Goal: Task Accomplishment & Management: Complete application form

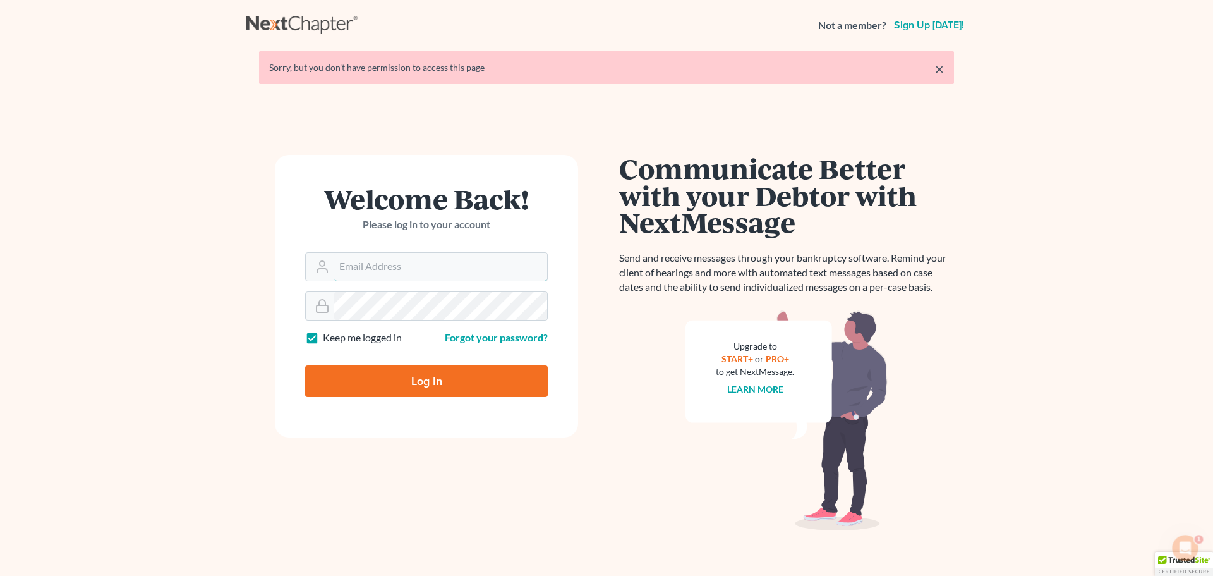
type input "[EMAIL_ADDRESS][DOMAIN_NAME]"
click at [452, 387] on input "Log In" at bounding box center [426, 381] width 243 height 32
type input "Thinking..."
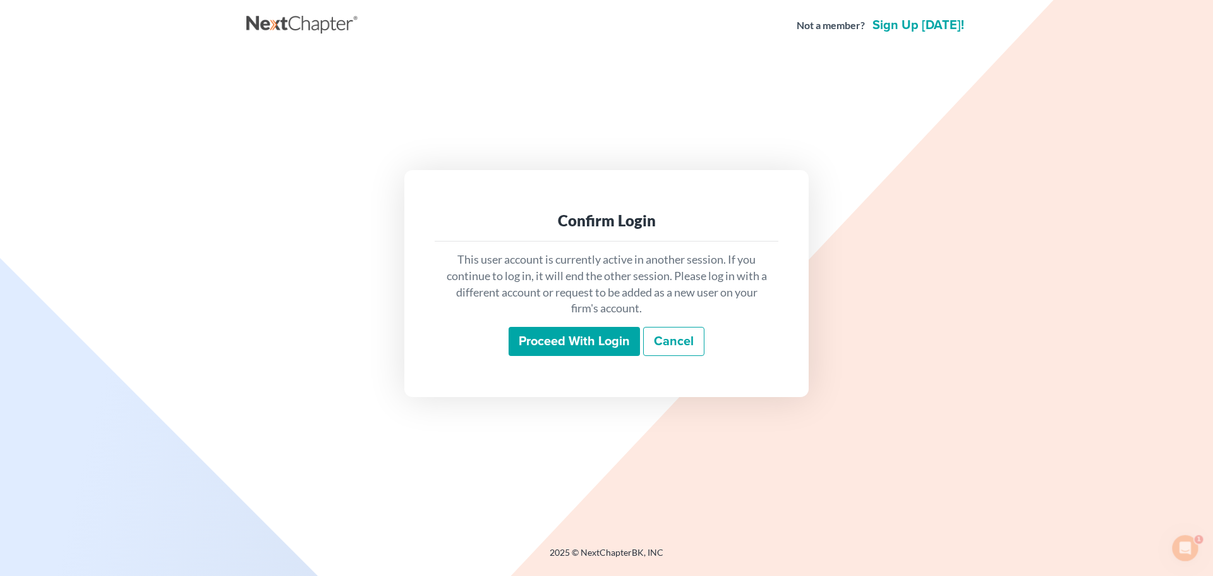
click at [535, 344] on input "Proceed with login" at bounding box center [574, 341] width 131 height 29
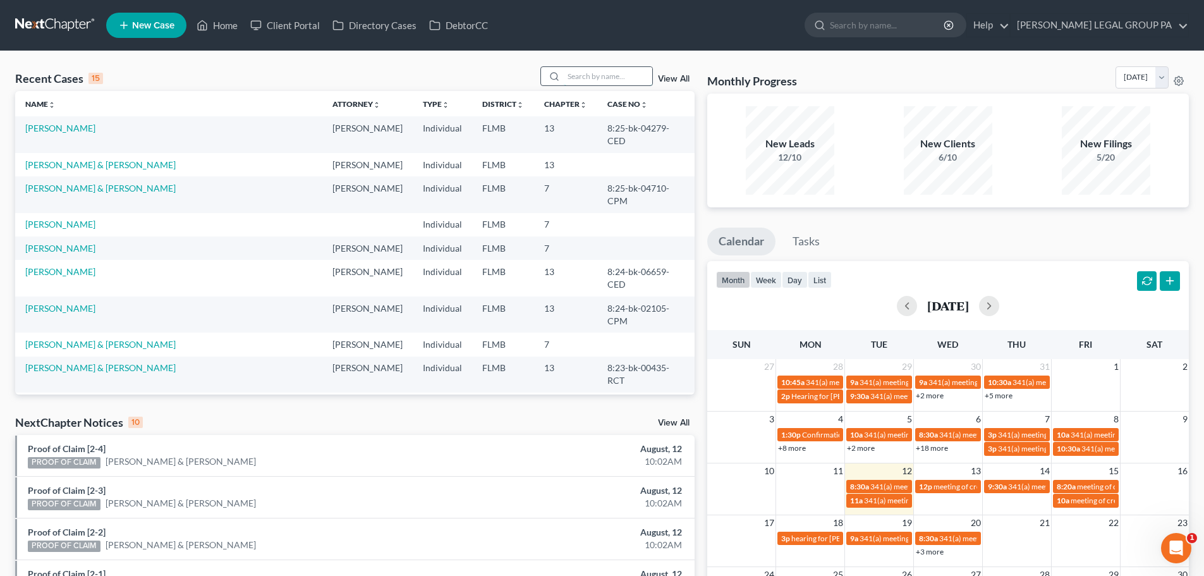
drag, startPoint x: 574, startPoint y: 82, endPoint x: 586, endPoint y: 79, distance: 12.3
click at [576, 81] on input "search" at bounding box center [608, 76] width 88 height 18
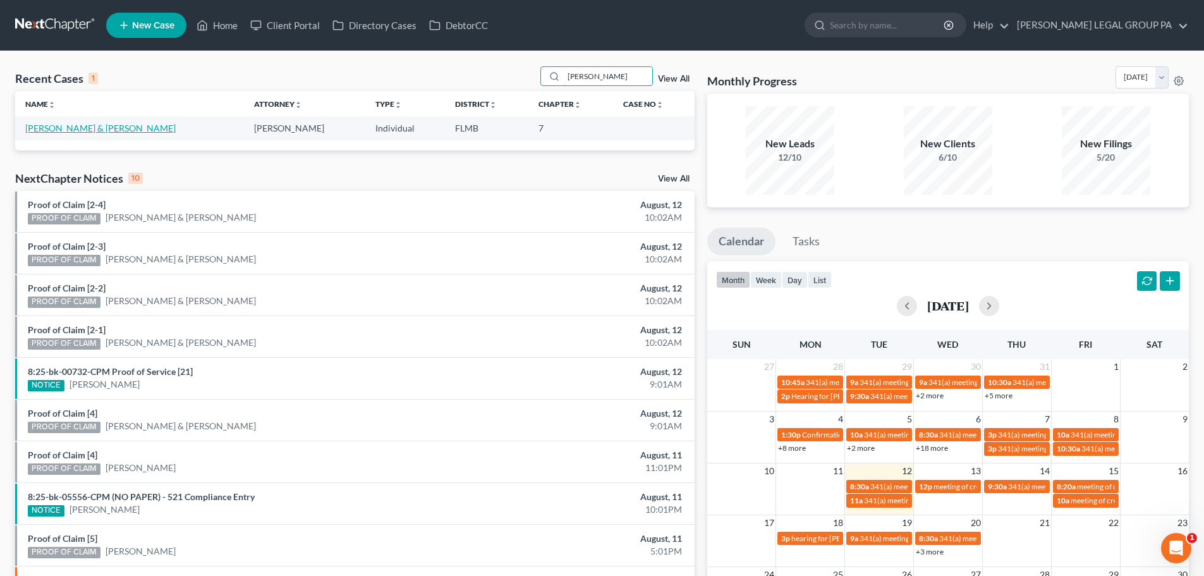
type input "[PERSON_NAME]"
click at [91, 126] on link "[PERSON_NAME] & [PERSON_NAME]" at bounding box center [100, 128] width 150 height 11
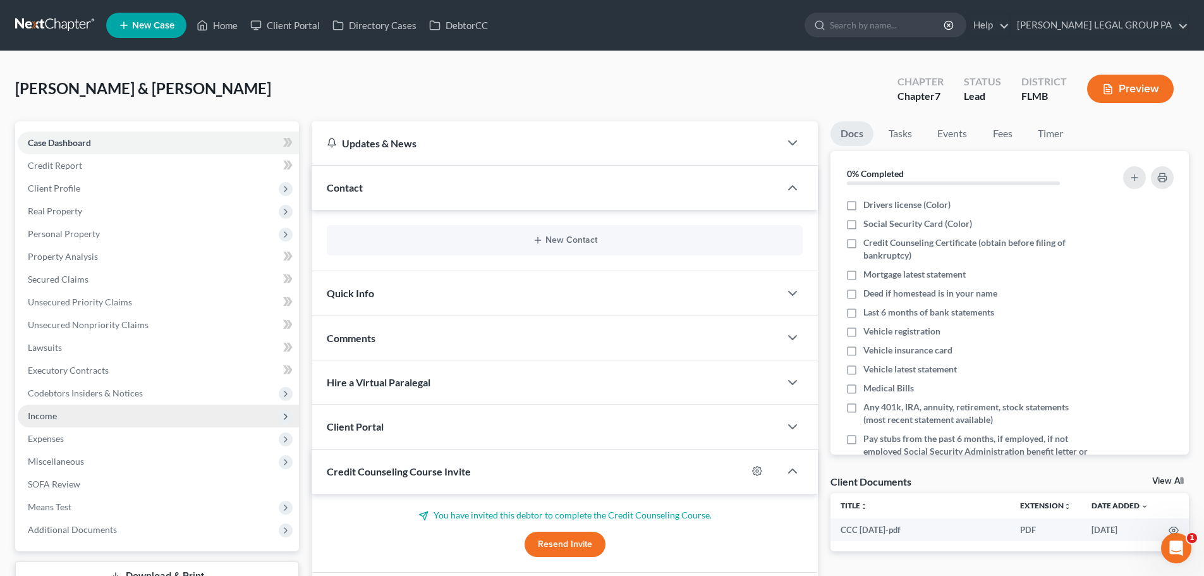
click at [64, 412] on span "Income" at bounding box center [158, 415] width 281 height 23
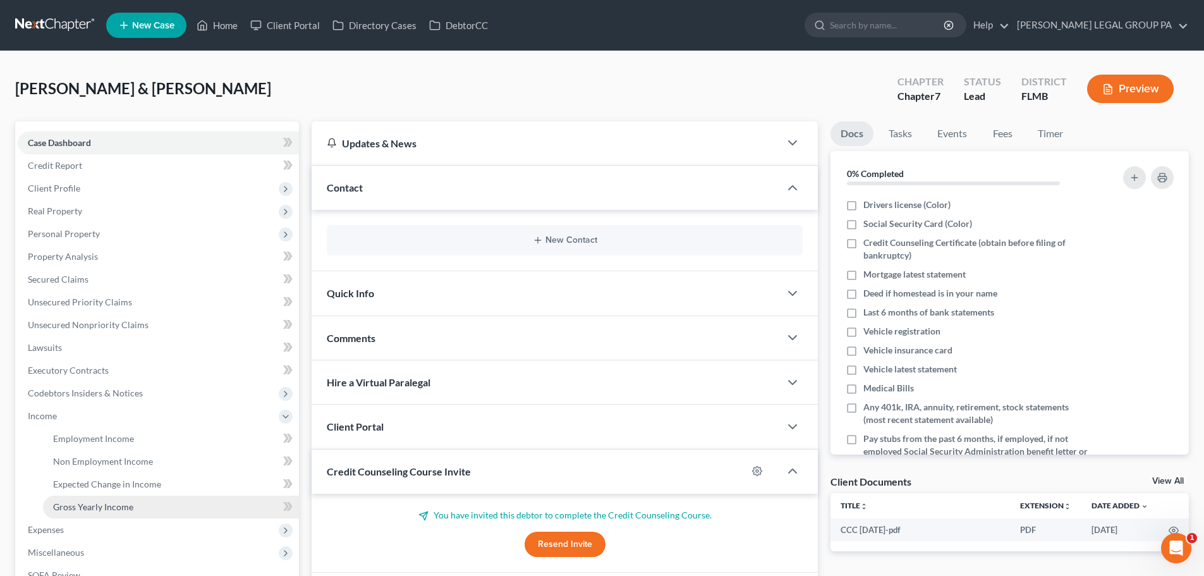
click at [126, 505] on span "Gross Yearly Income" at bounding box center [93, 506] width 80 height 11
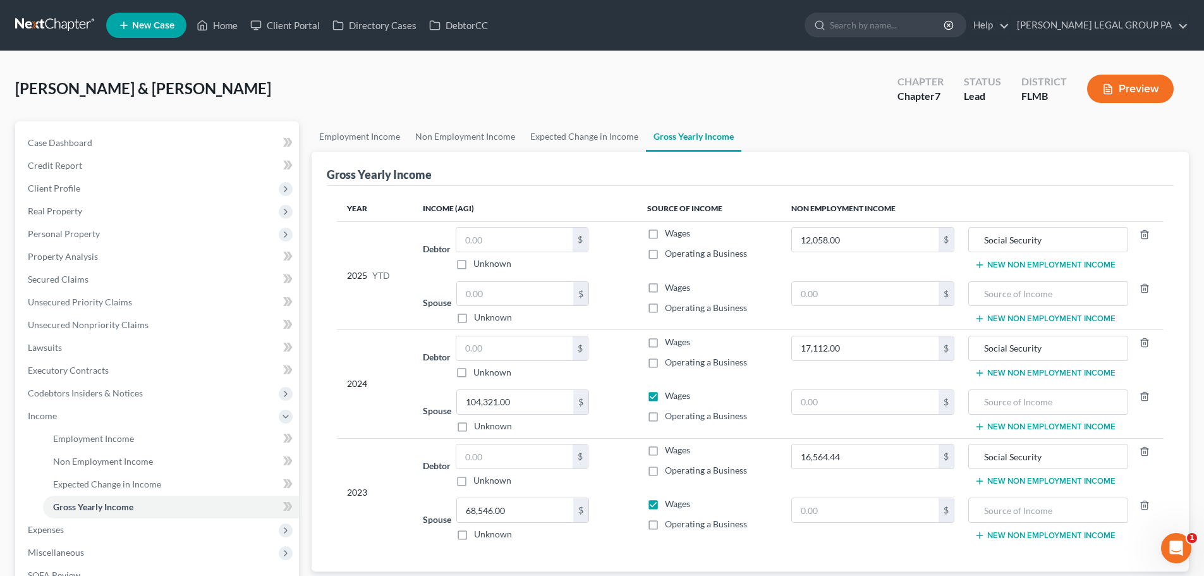
click at [950, 133] on ul "Employment Income Non Employment Income Expected Change in Income Gross Yearly …" at bounding box center [749, 136] width 877 height 30
click at [483, 241] on input "text" at bounding box center [514, 239] width 116 height 24
click at [497, 239] on input "66" at bounding box center [514, 239] width 116 height 24
click at [522, 233] on input "66,984." at bounding box center [514, 239] width 116 height 24
type input "66,984.02"
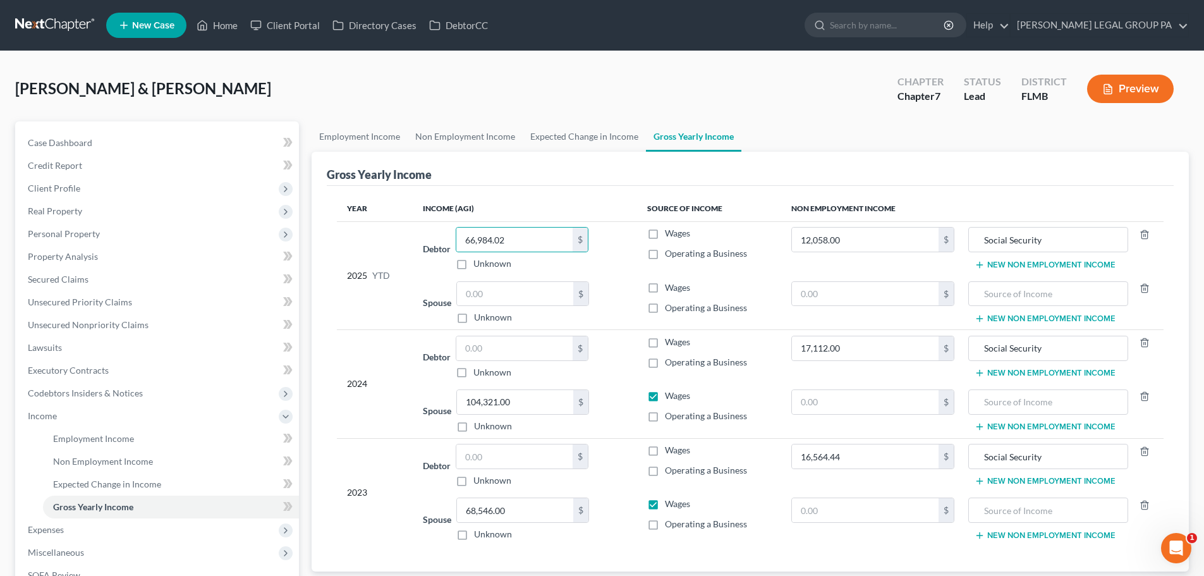
click at [525, 210] on th "Income (AGI)" at bounding box center [525, 208] width 224 height 25
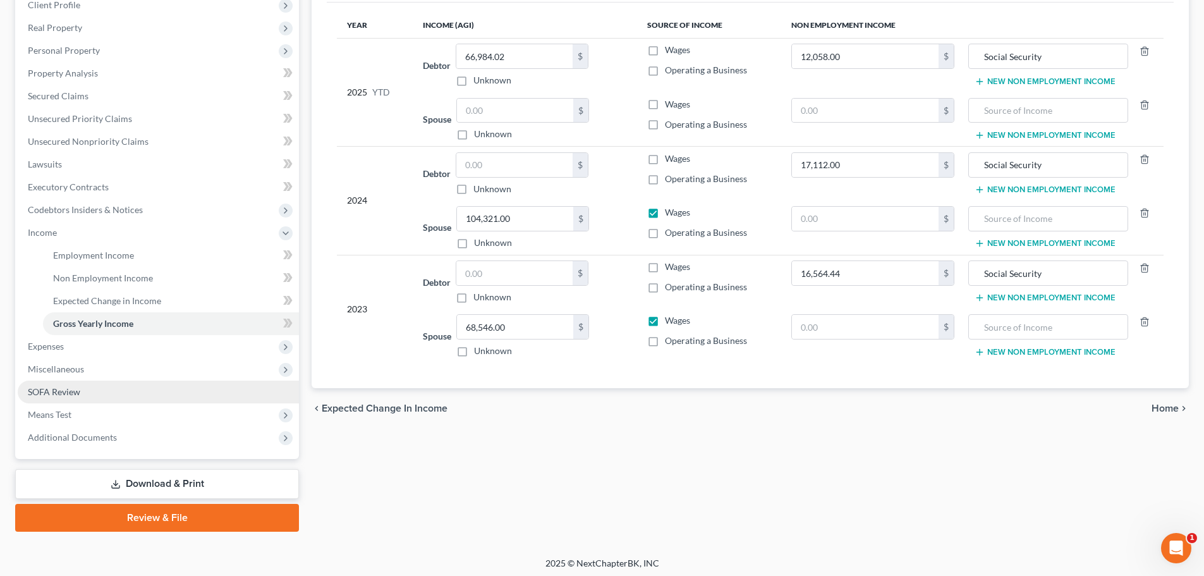
scroll to position [187, 0]
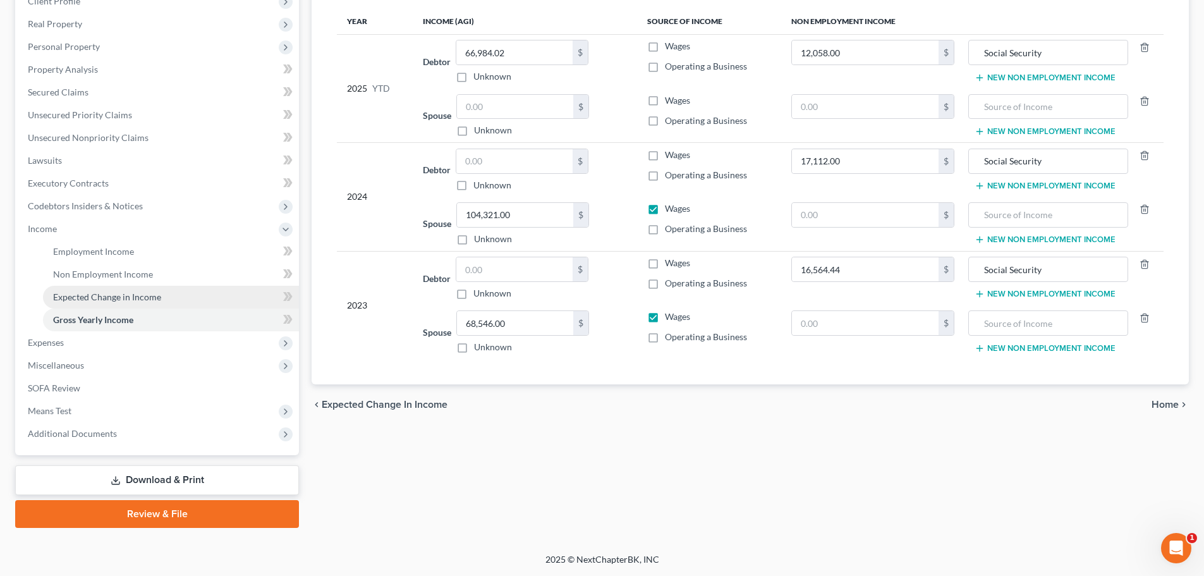
click at [150, 286] on link "Expected Change in Income" at bounding box center [171, 297] width 256 height 23
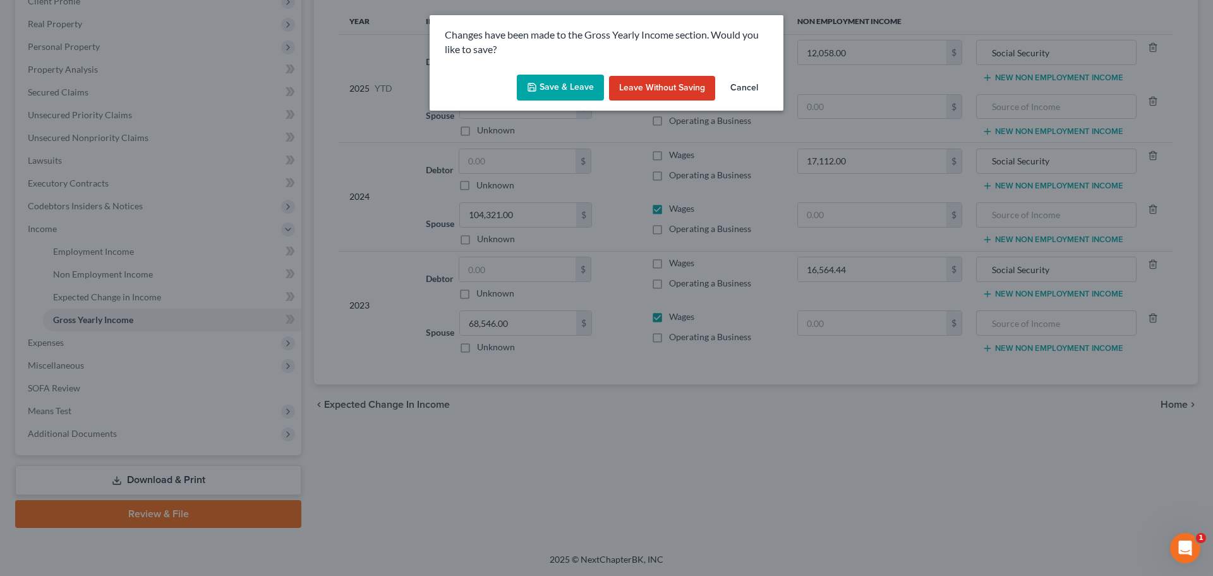
click at [548, 93] on button "Save & Leave" at bounding box center [560, 88] width 87 height 27
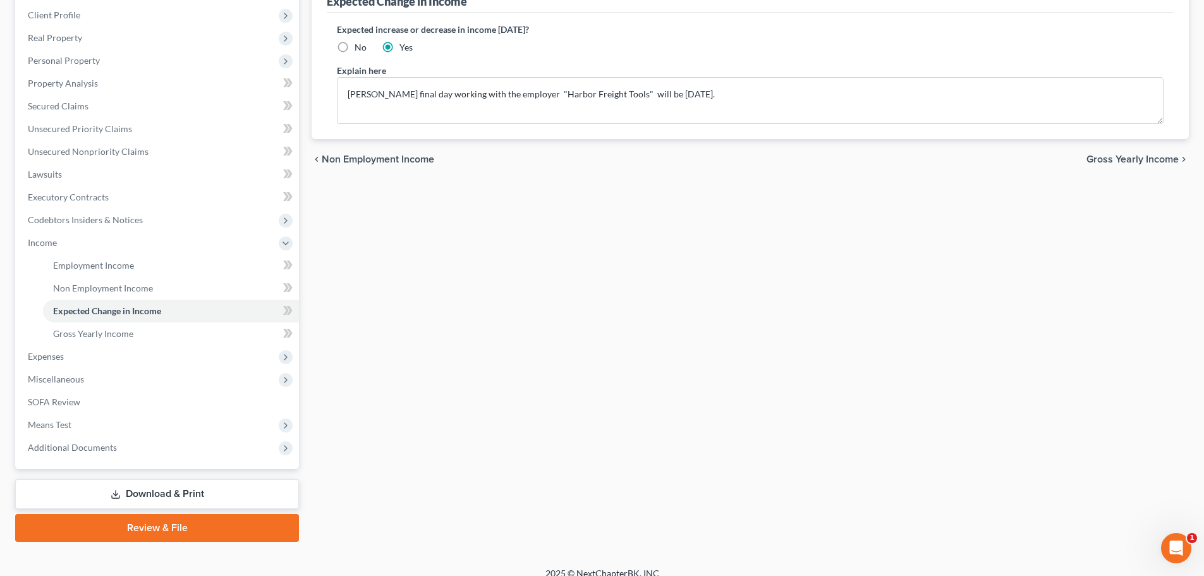
scroll to position [187, 0]
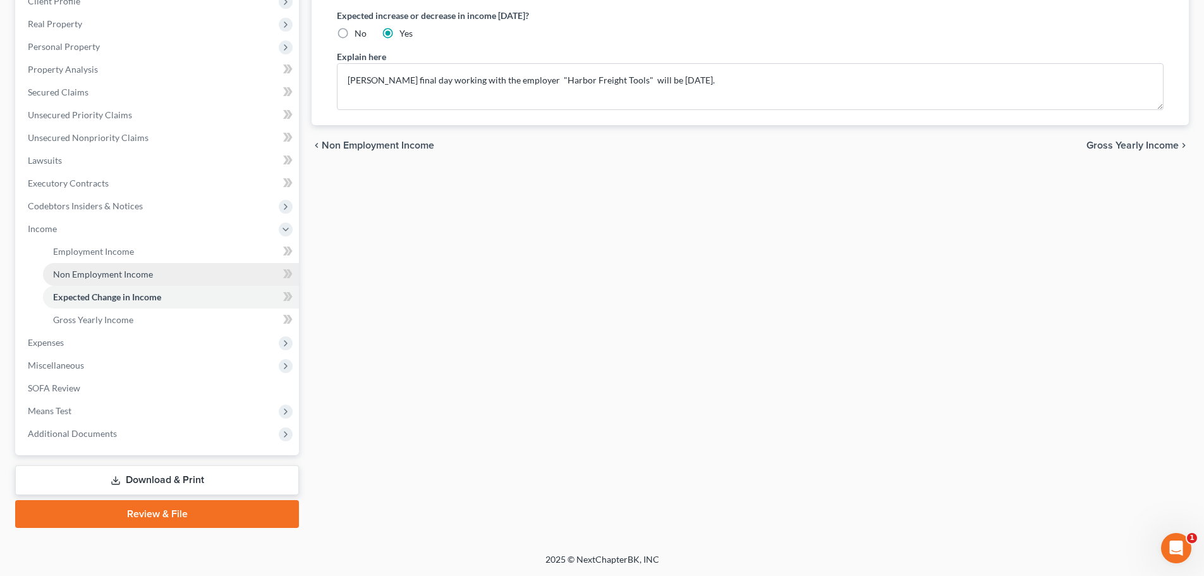
click at [114, 277] on span "Non Employment Income" at bounding box center [103, 274] width 100 height 11
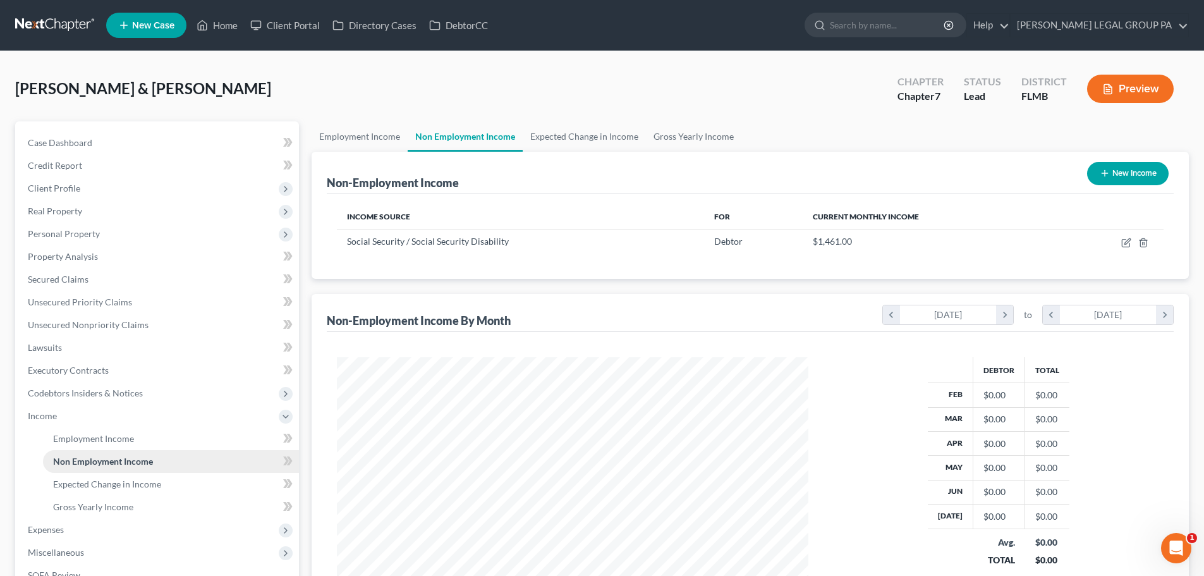
scroll to position [236, 497]
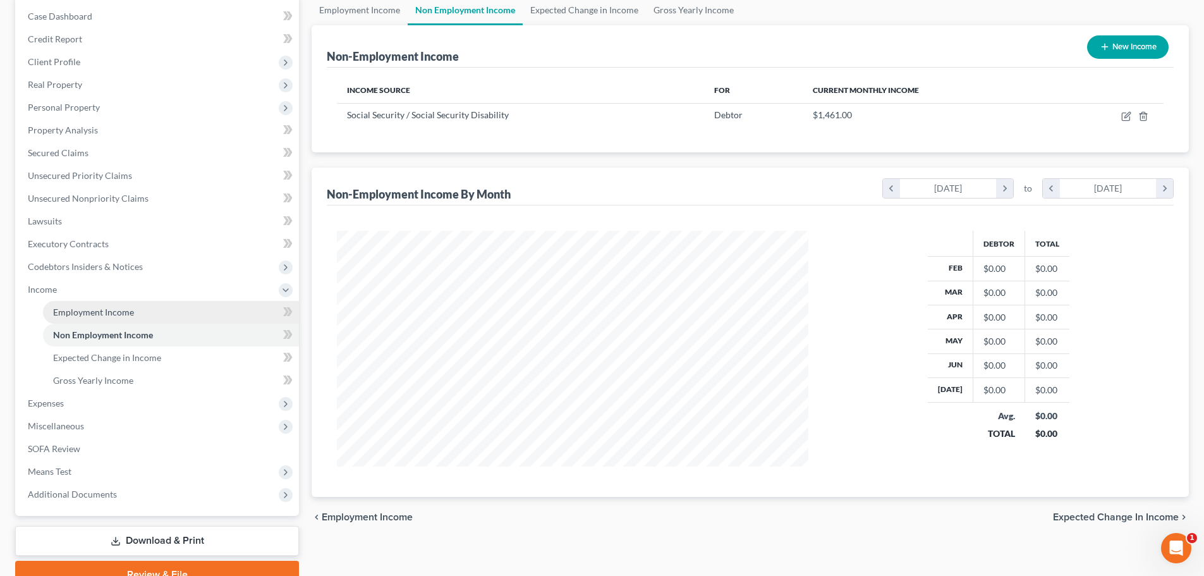
click at [115, 317] on span "Employment Income" at bounding box center [93, 311] width 81 height 11
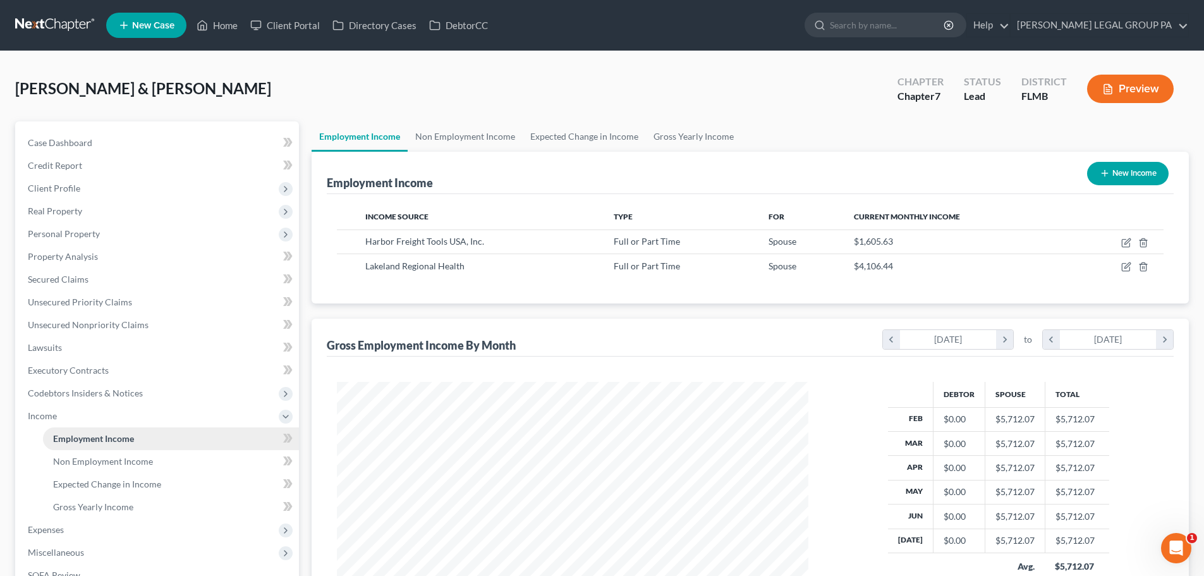
scroll to position [236, 497]
click at [76, 412] on span "Income" at bounding box center [158, 415] width 281 height 23
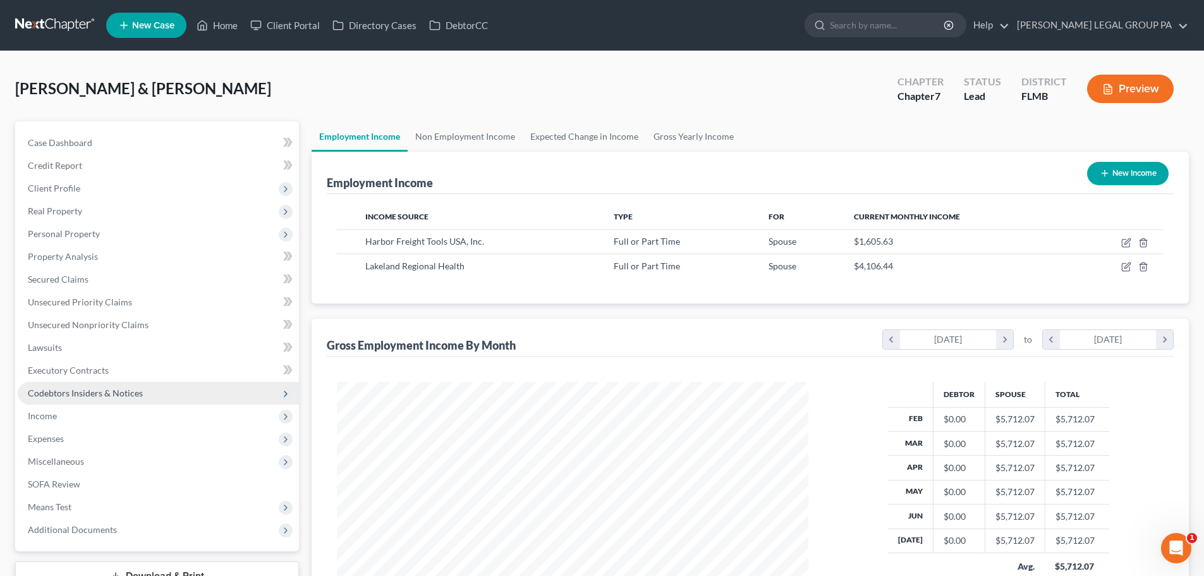
click at [104, 389] on span "Codebtors Insiders & Notices" at bounding box center [85, 392] width 115 height 11
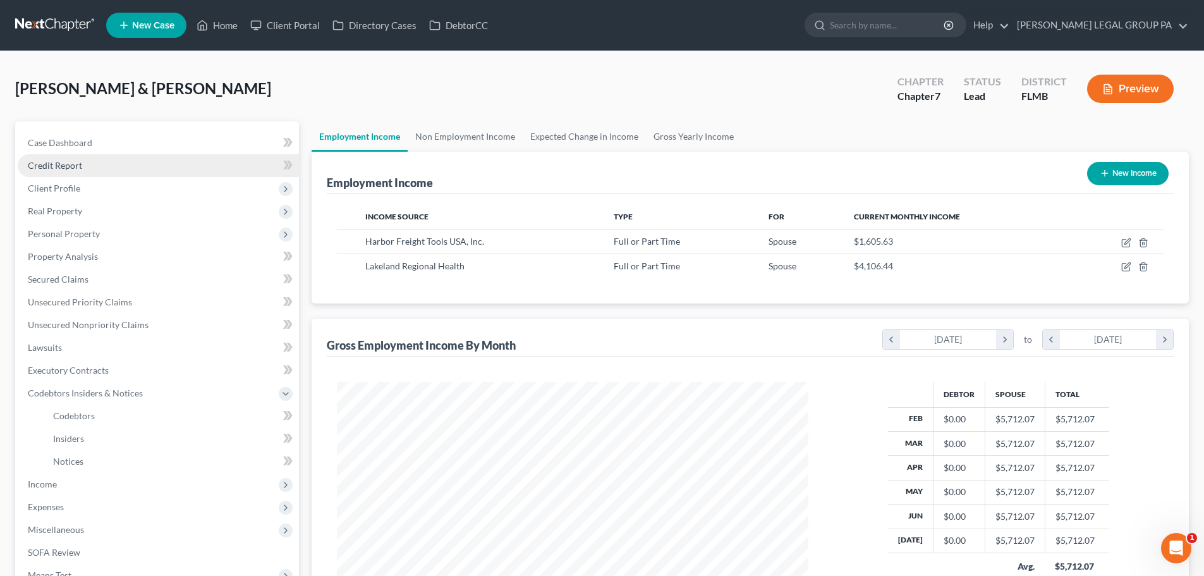
click at [78, 165] on span "Credit Report" at bounding box center [55, 165] width 54 height 11
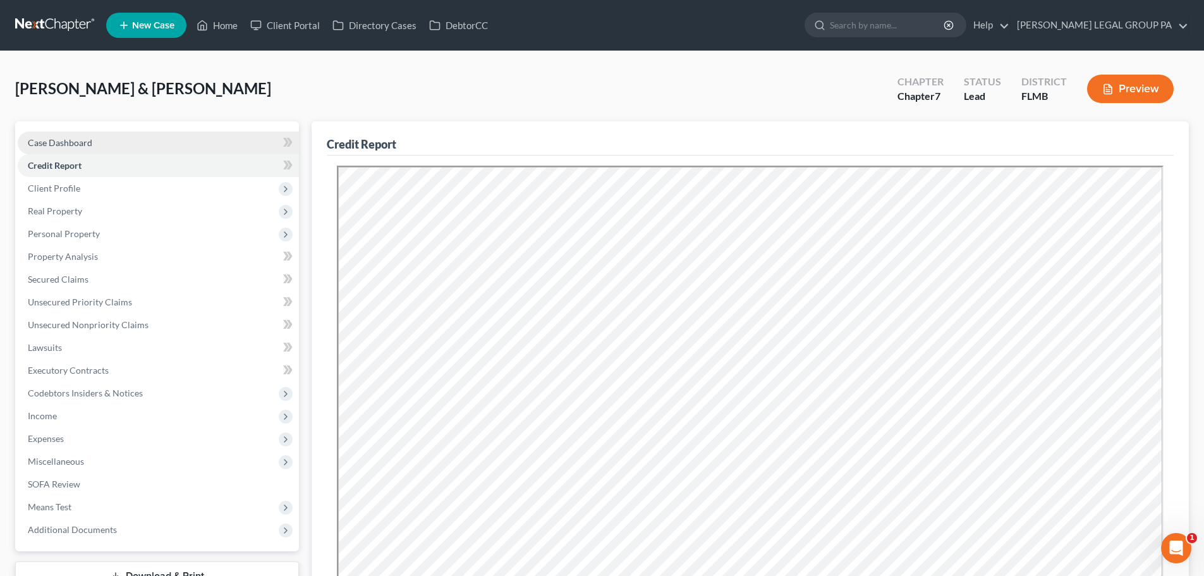
click at [83, 142] on span "Case Dashboard" at bounding box center [60, 142] width 64 height 11
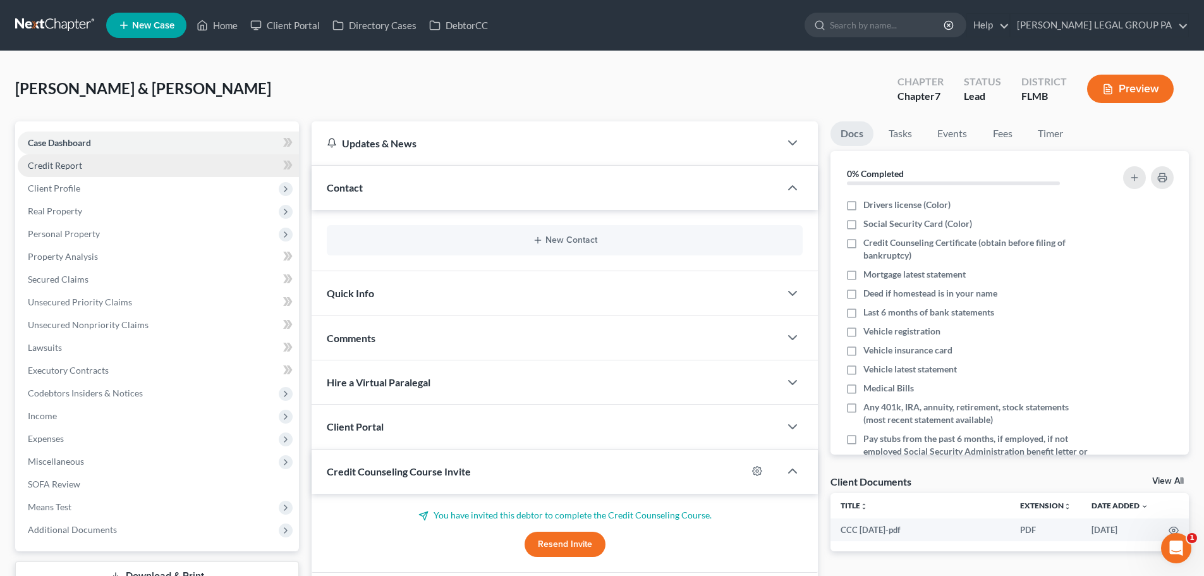
click at [116, 169] on link "Credit Report" at bounding box center [158, 165] width 281 height 23
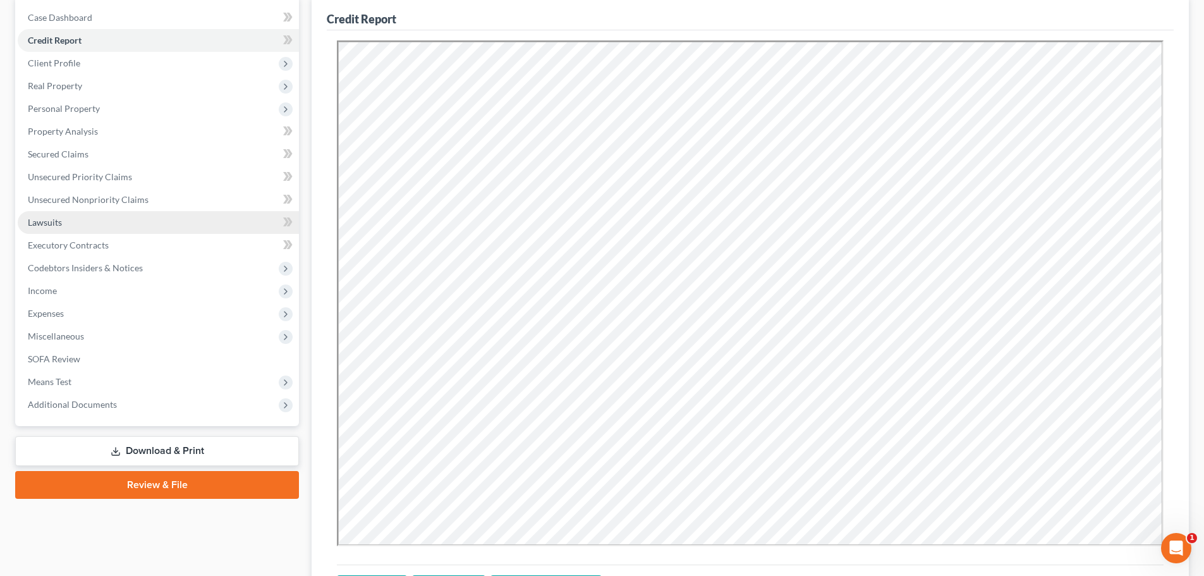
scroll to position [126, 0]
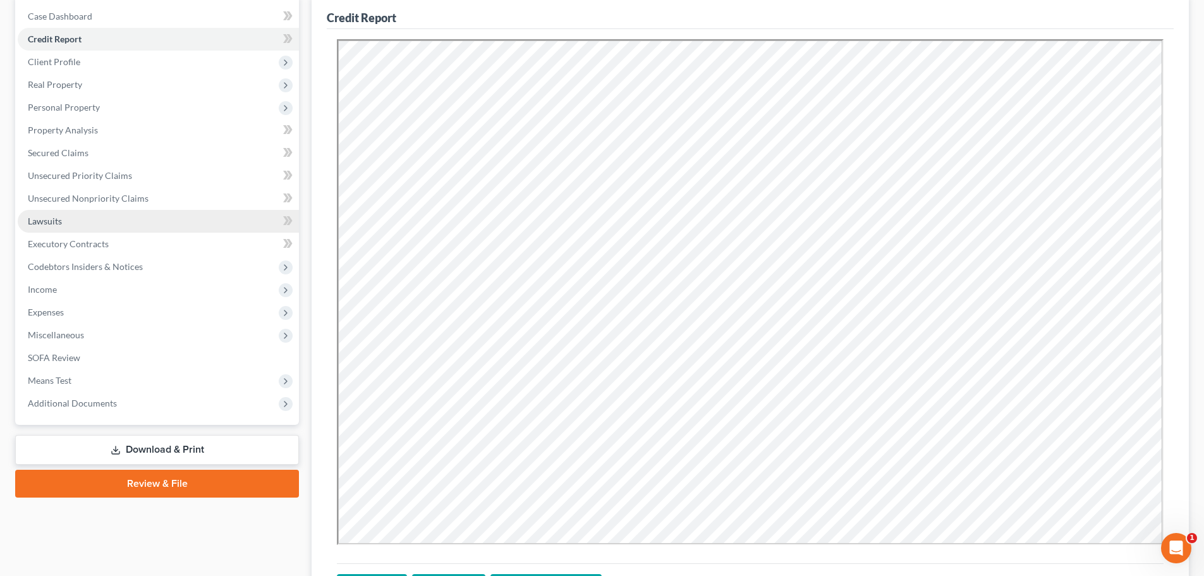
click at [56, 222] on span "Lawsuits" at bounding box center [45, 220] width 34 height 11
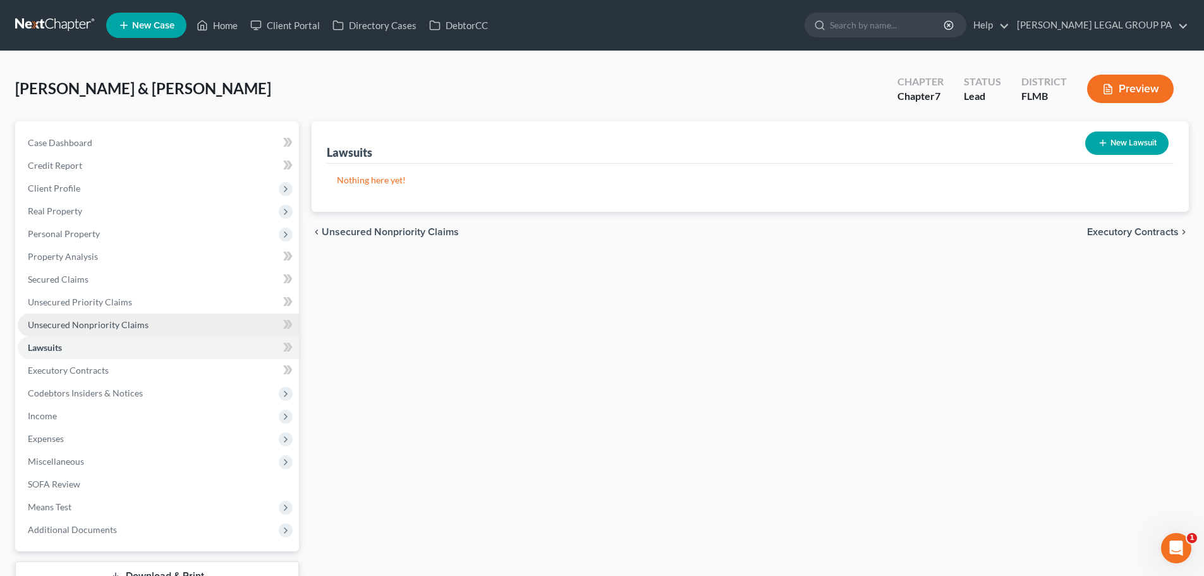
click at [59, 323] on span "Unsecured Nonpriority Claims" at bounding box center [88, 324] width 121 height 11
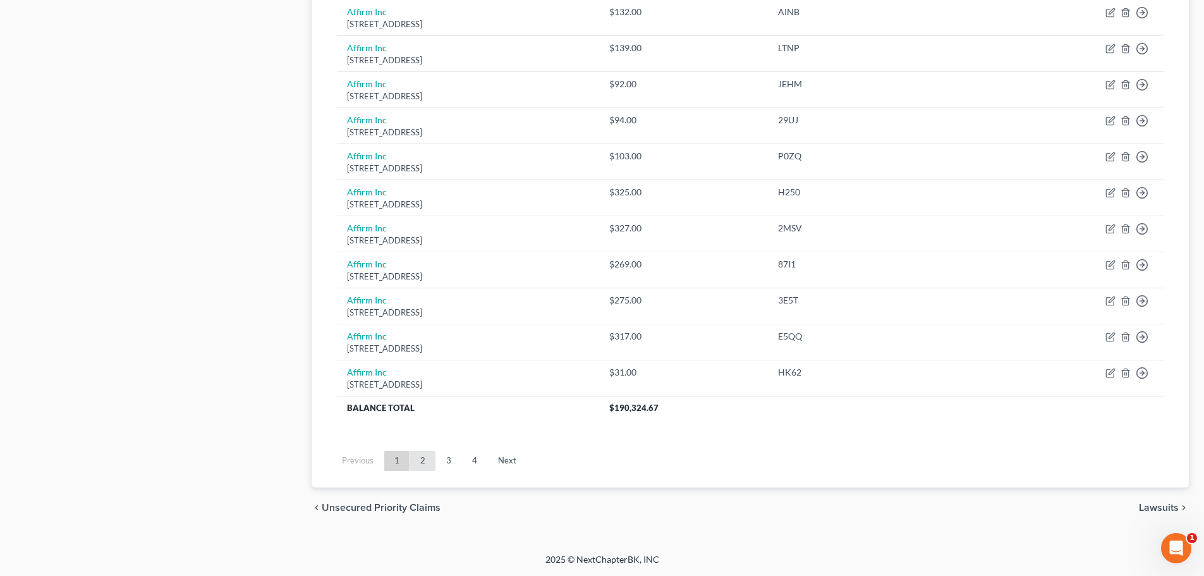
click at [425, 457] on link "2" at bounding box center [422, 460] width 25 height 20
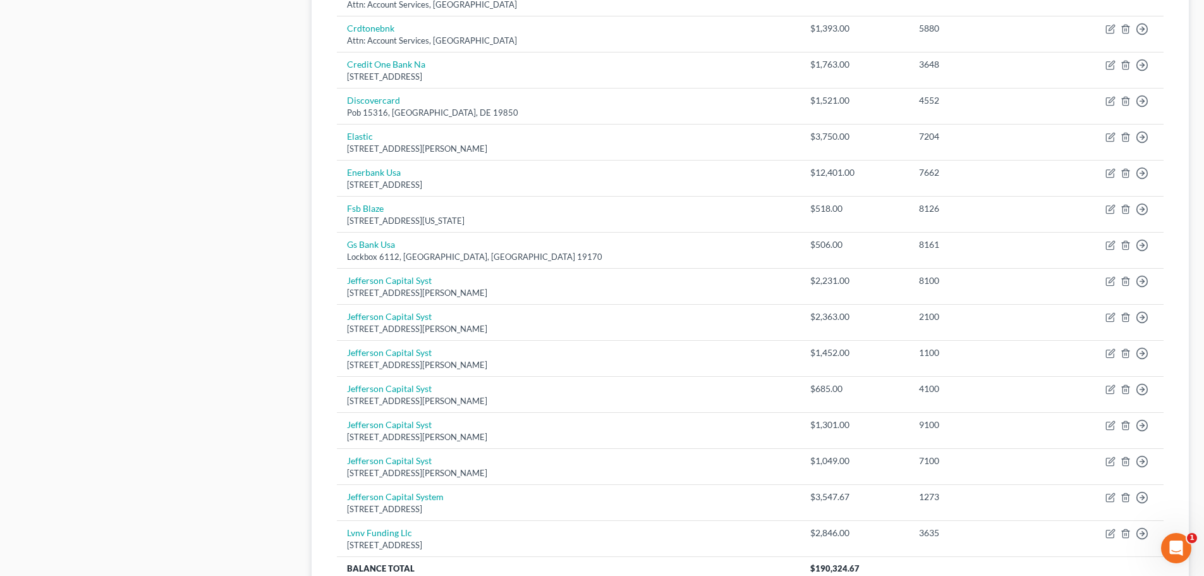
scroll to position [883, 0]
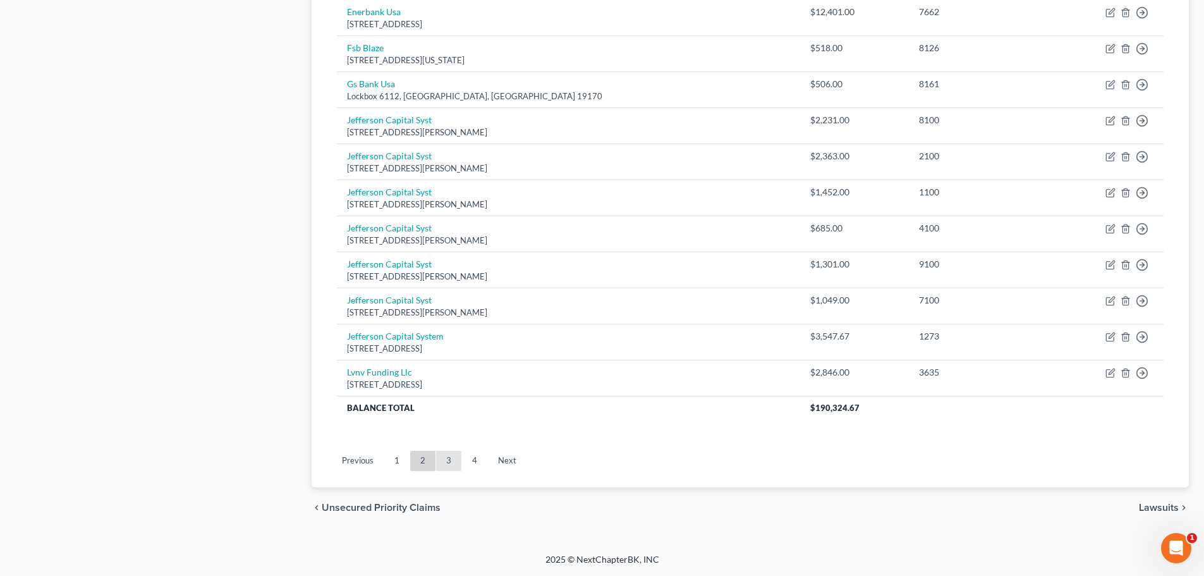
click at [458, 459] on link "3" at bounding box center [448, 460] width 25 height 20
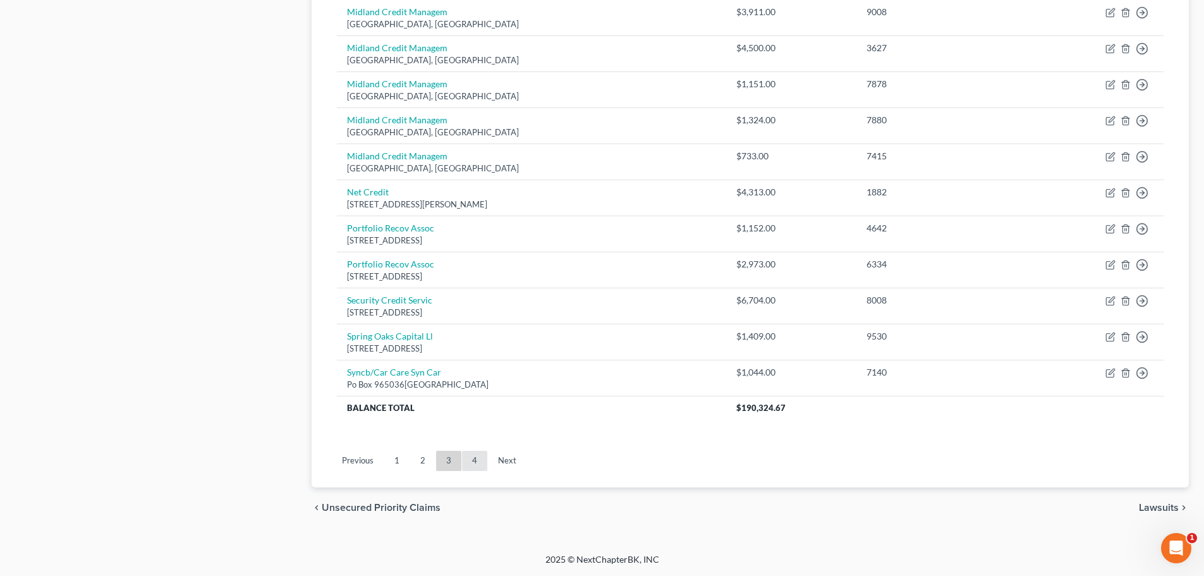
click at [472, 464] on link "4" at bounding box center [474, 460] width 25 height 20
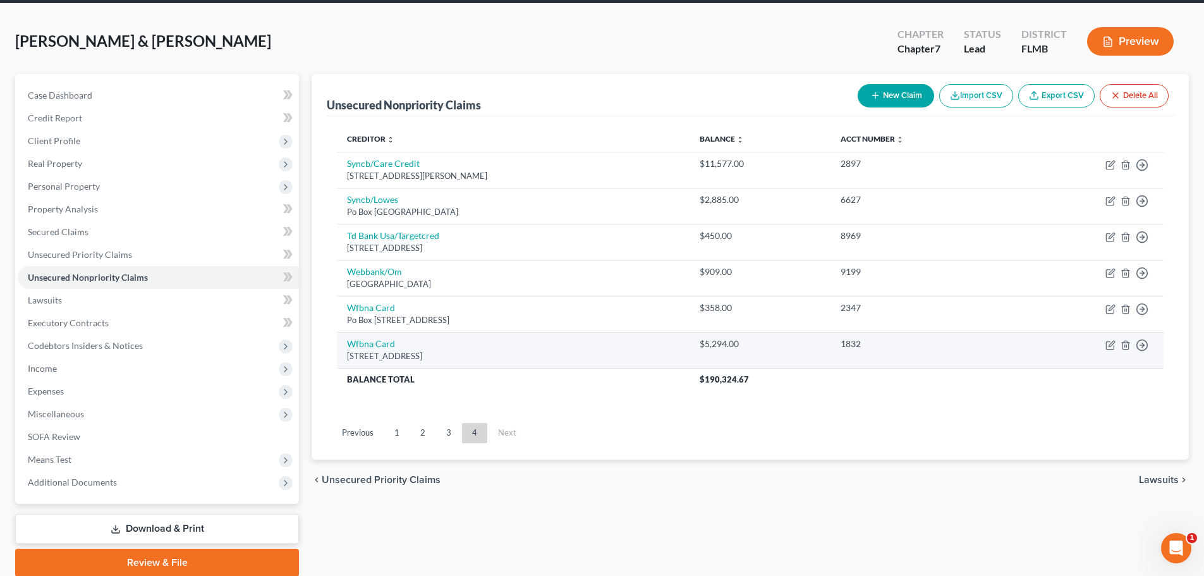
scroll to position [96, 0]
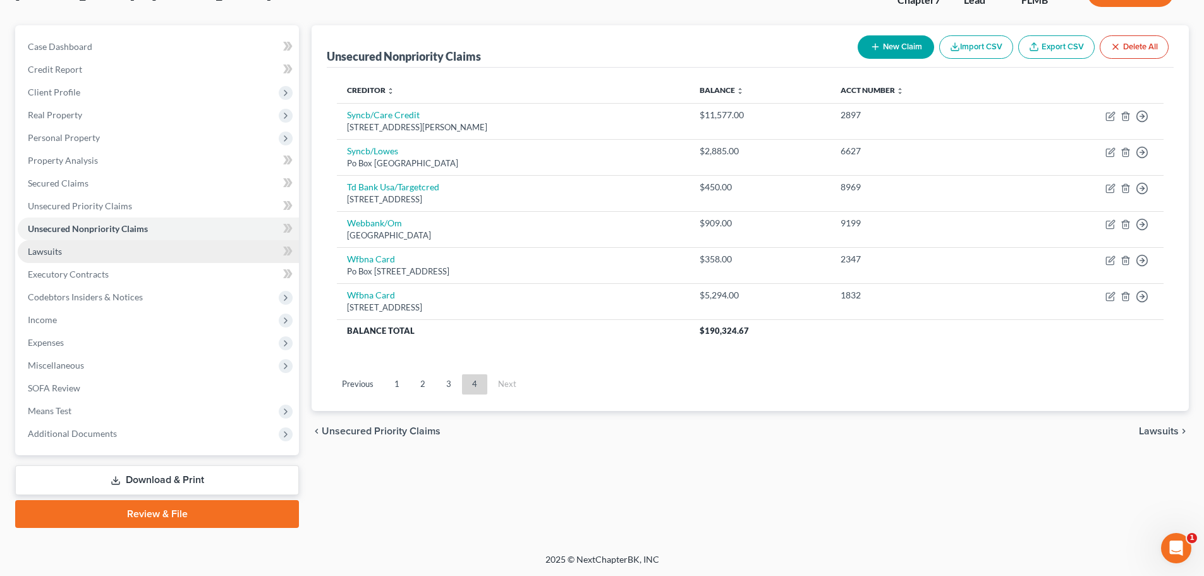
click at [57, 257] on link "Lawsuits" at bounding box center [158, 251] width 281 height 23
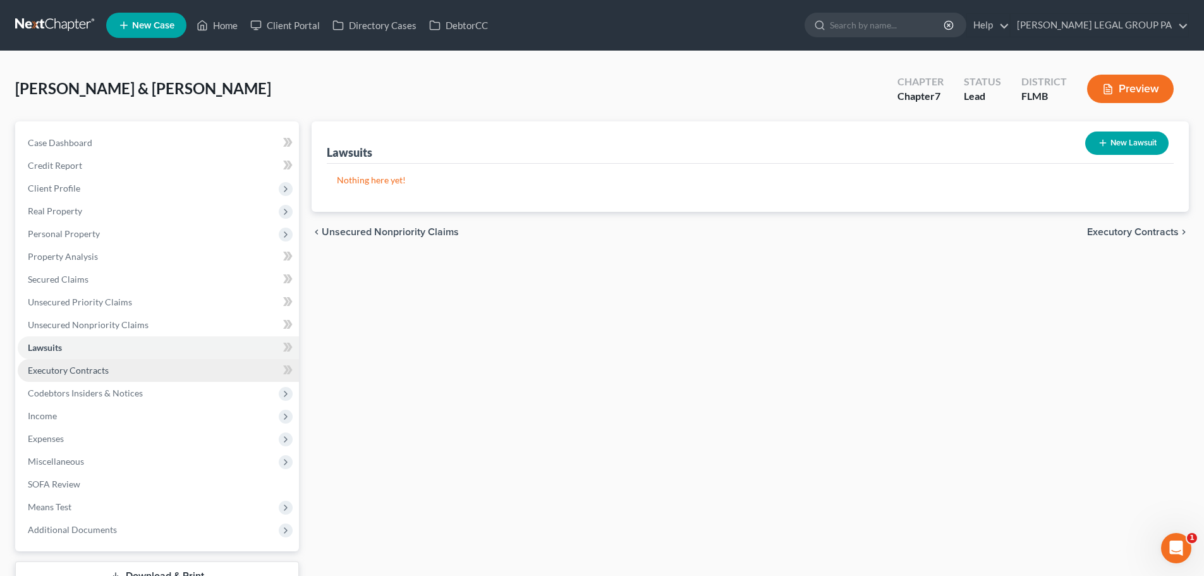
click at [97, 373] on span "Executory Contracts" at bounding box center [68, 370] width 81 height 11
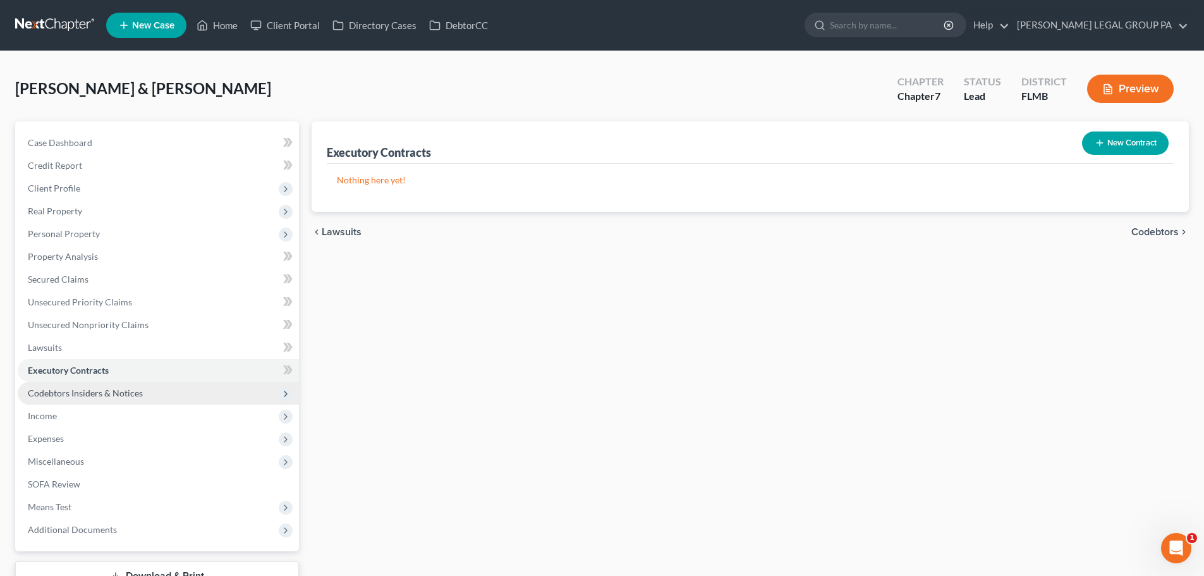
click at [109, 396] on span "Codebtors Insiders & Notices" at bounding box center [85, 392] width 115 height 11
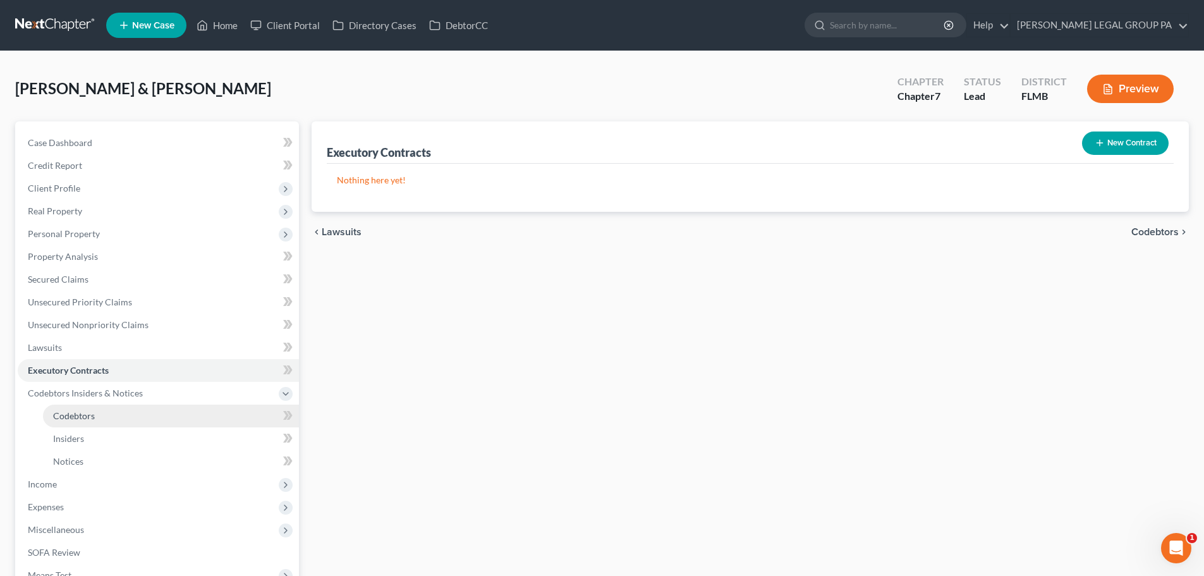
click at [101, 418] on link "Codebtors" at bounding box center [171, 415] width 256 height 23
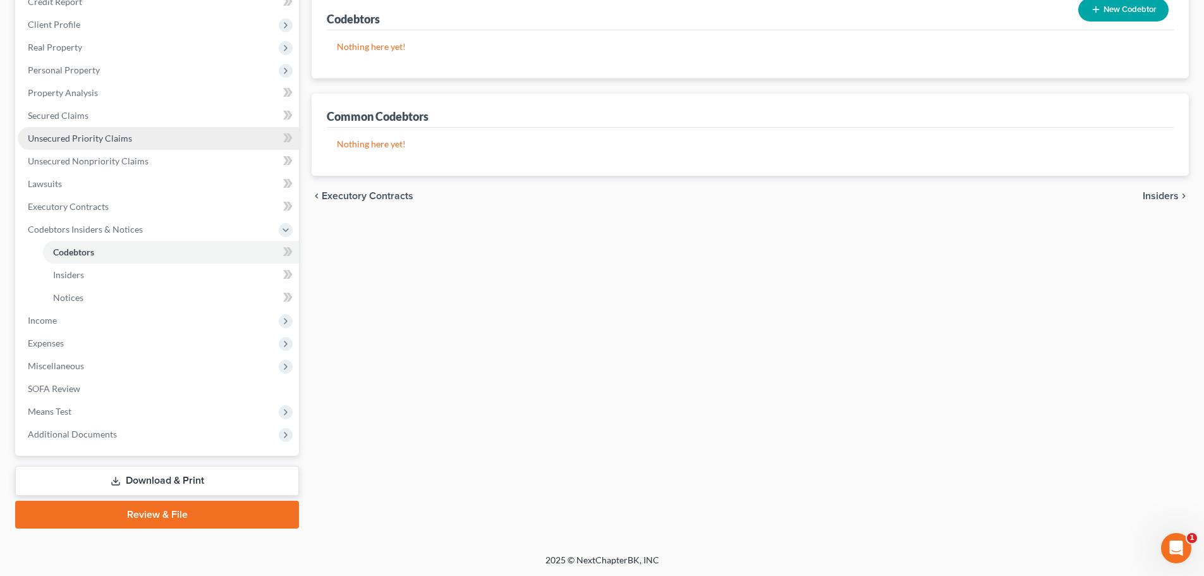
scroll to position [164, 0]
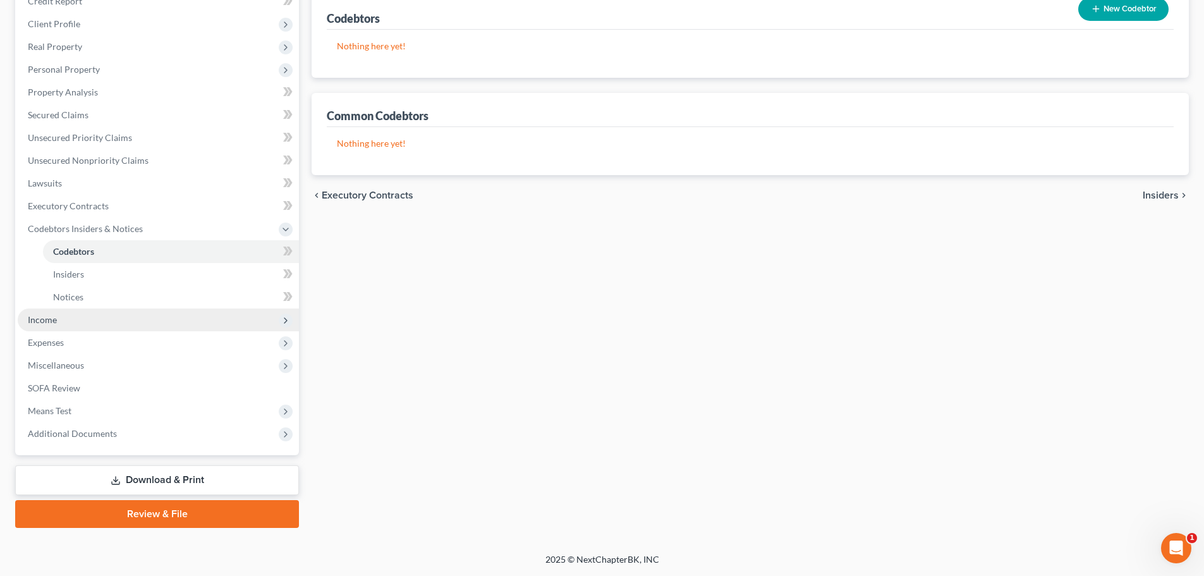
click at [85, 322] on span "Income" at bounding box center [158, 319] width 281 height 23
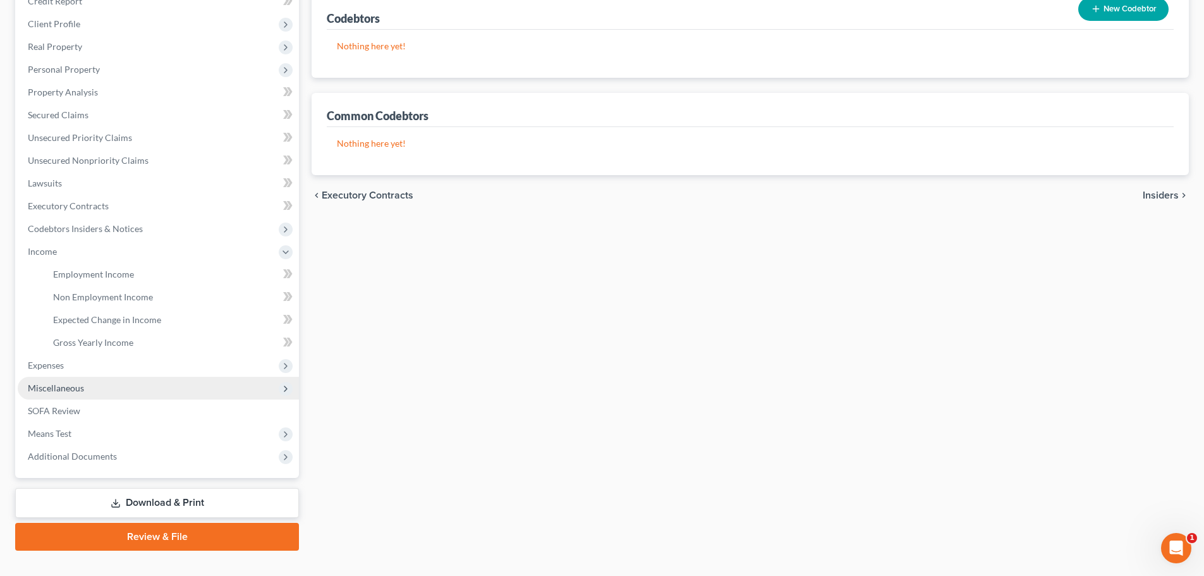
click at [72, 387] on span "Miscellaneous" at bounding box center [56, 387] width 56 height 11
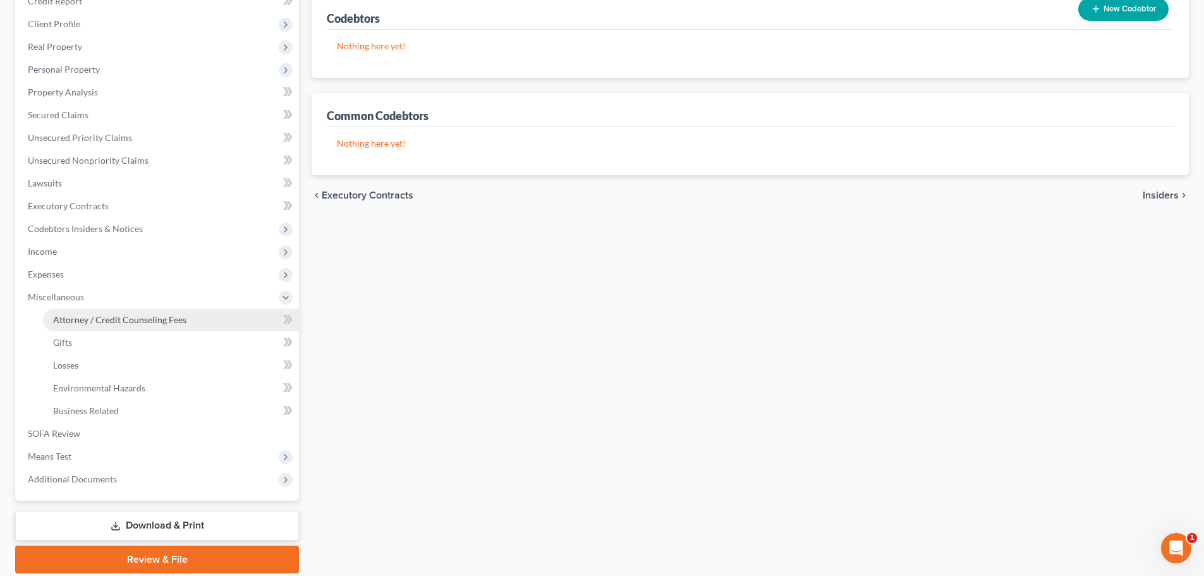
click at [94, 317] on span "Attorney / Credit Counseling Fees" at bounding box center [119, 319] width 133 height 11
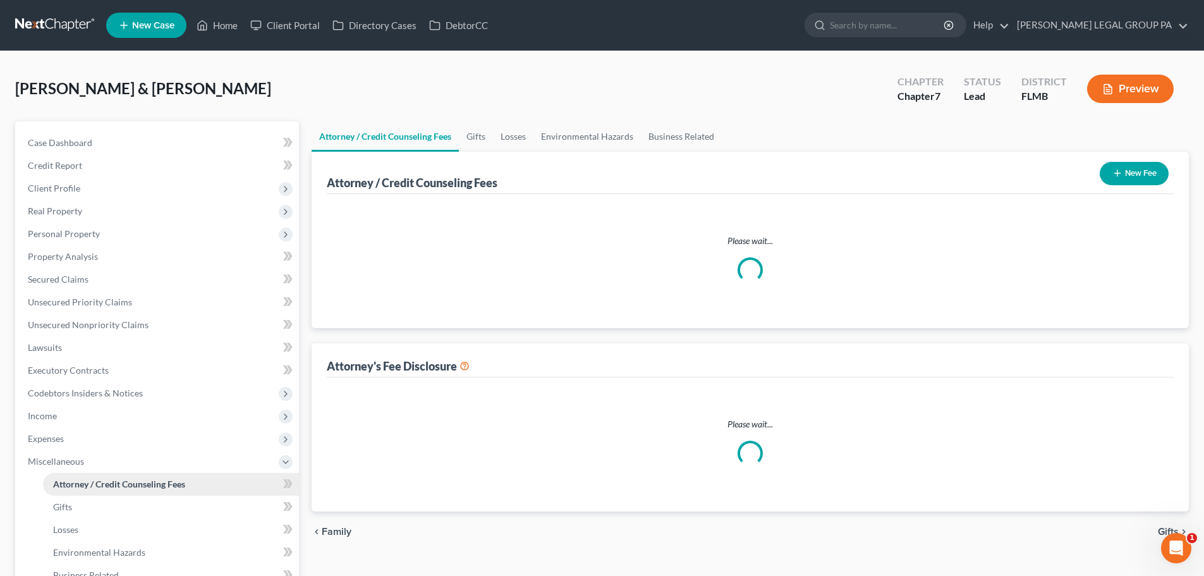
select select "0"
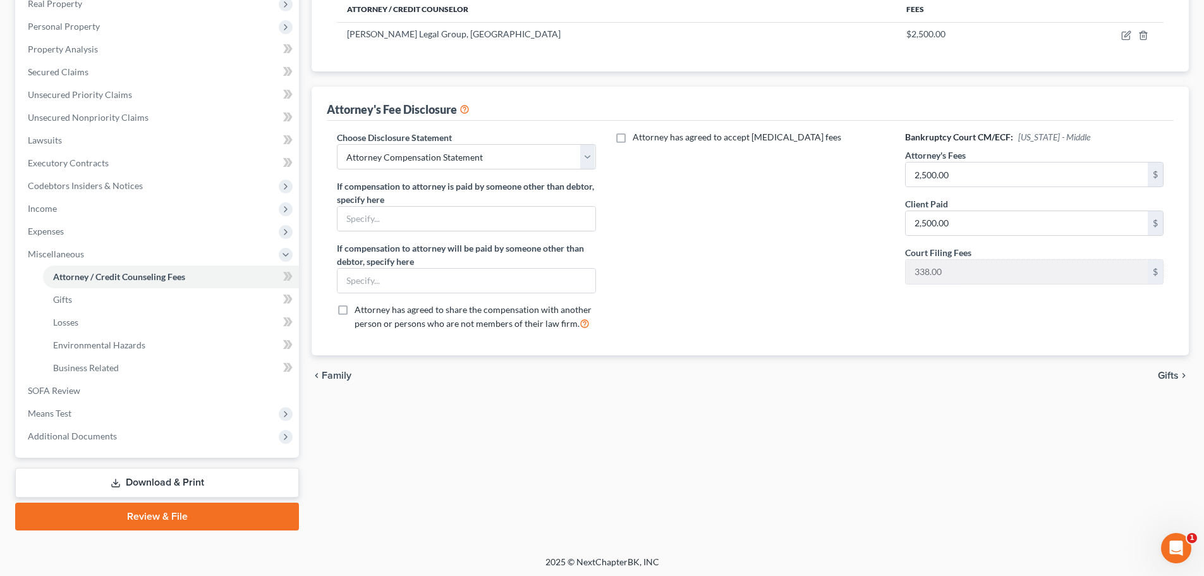
scroll to position [210, 0]
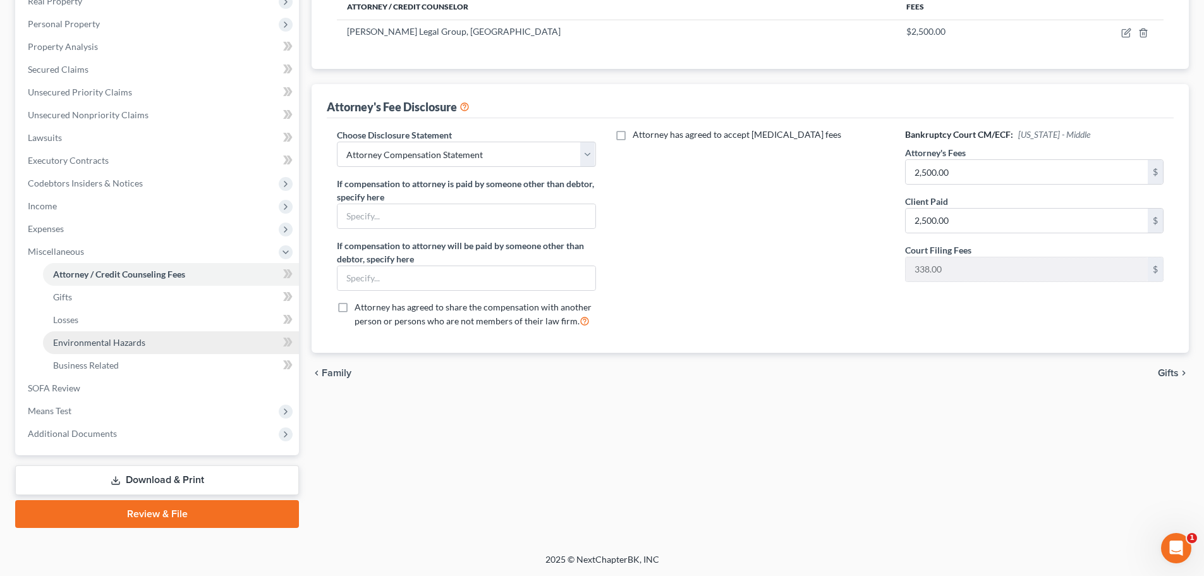
click at [92, 343] on span "Environmental Hazards" at bounding box center [99, 342] width 92 height 11
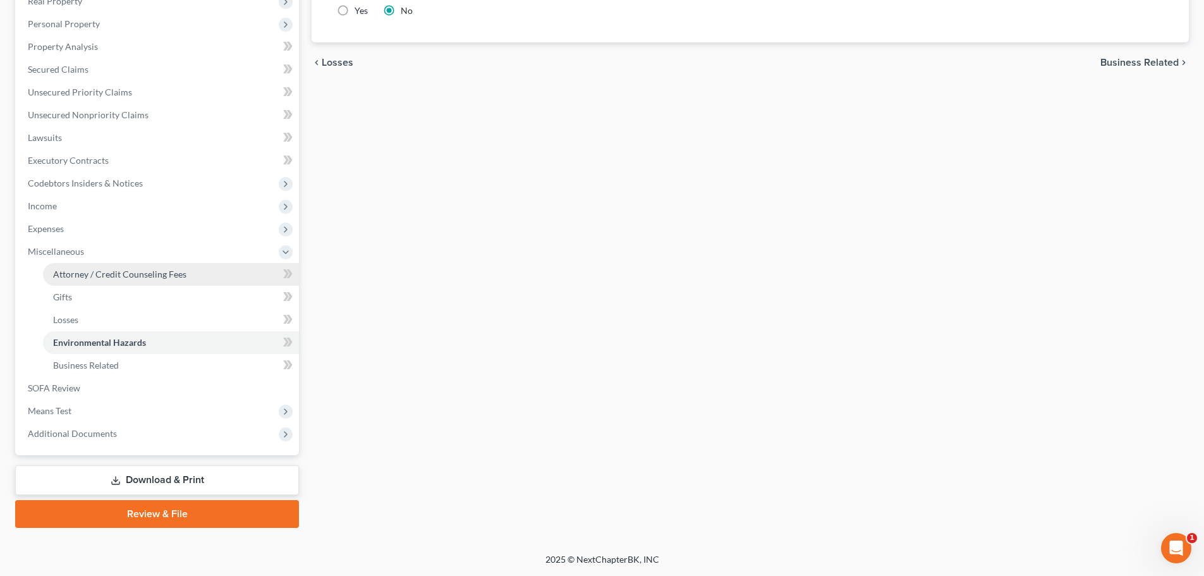
scroll to position [147, 0]
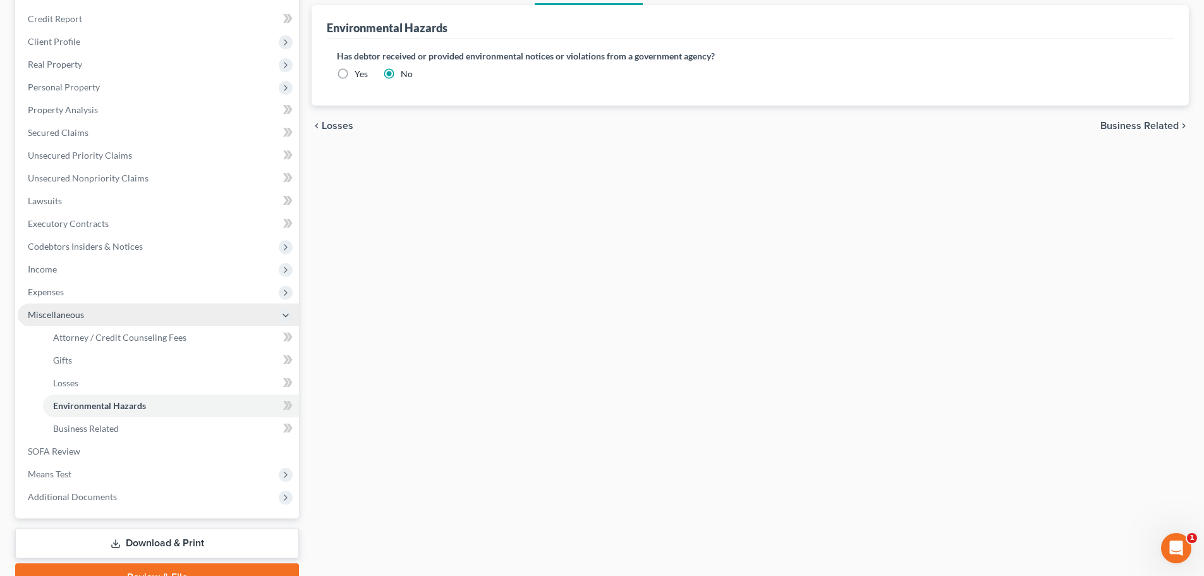
click at [100, 310] on span "Miscellaneous" at bounding box center [158, 314] width 281 height 23
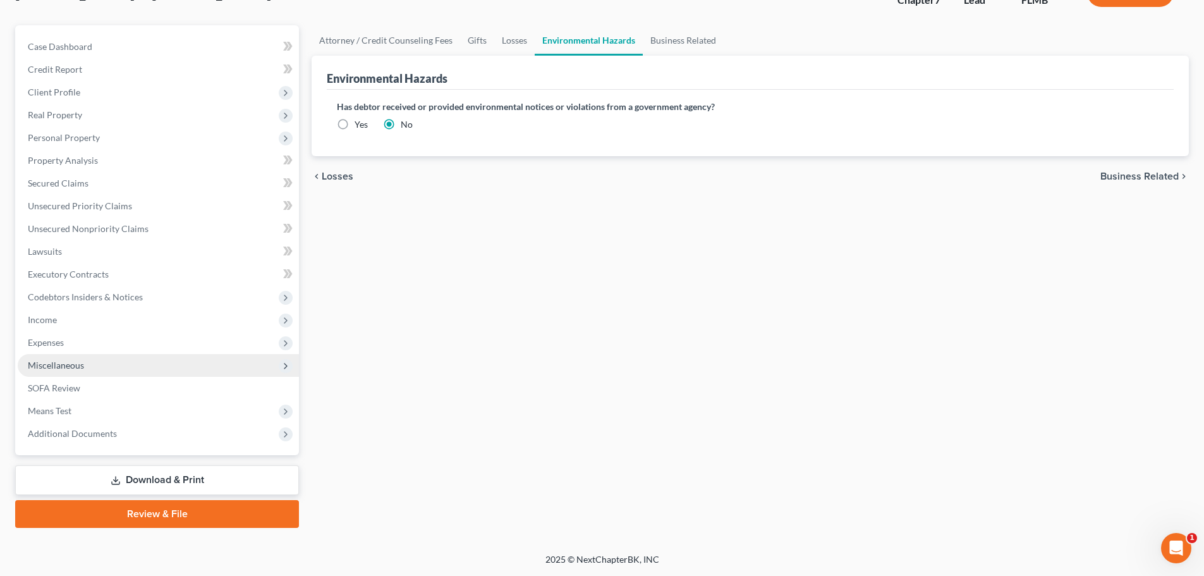
scroll to position [96, 0]
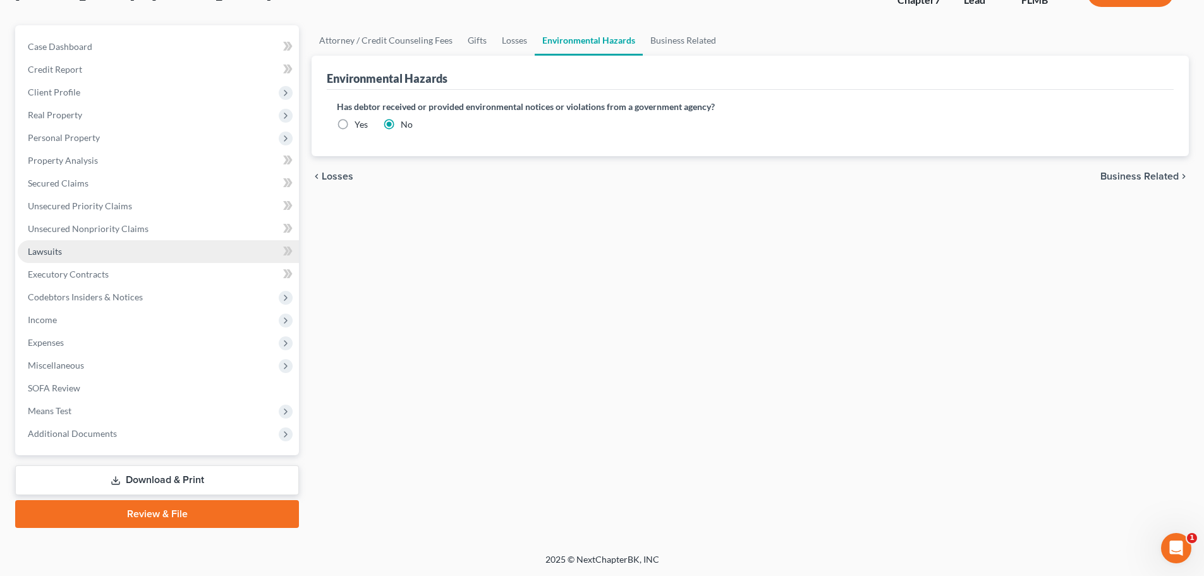
click at [82, 253] on link "Lawsuits" at bounding box center [158, 251] width 281 height 23
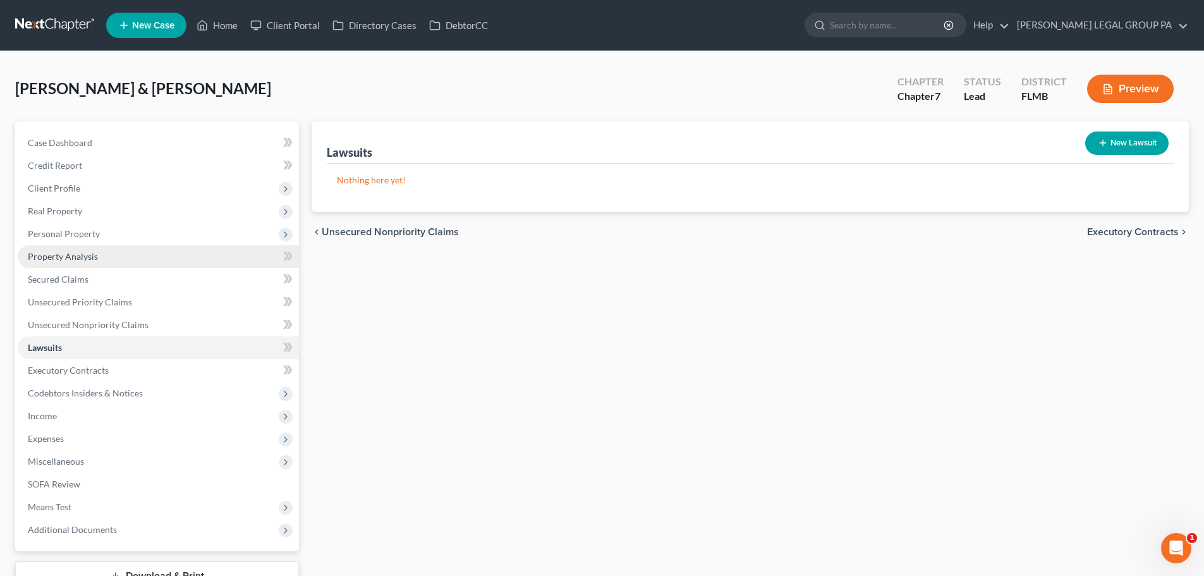
click at [62, 252] on span "Property Analysis" at bounding box center [63, 256] width 70 height 11
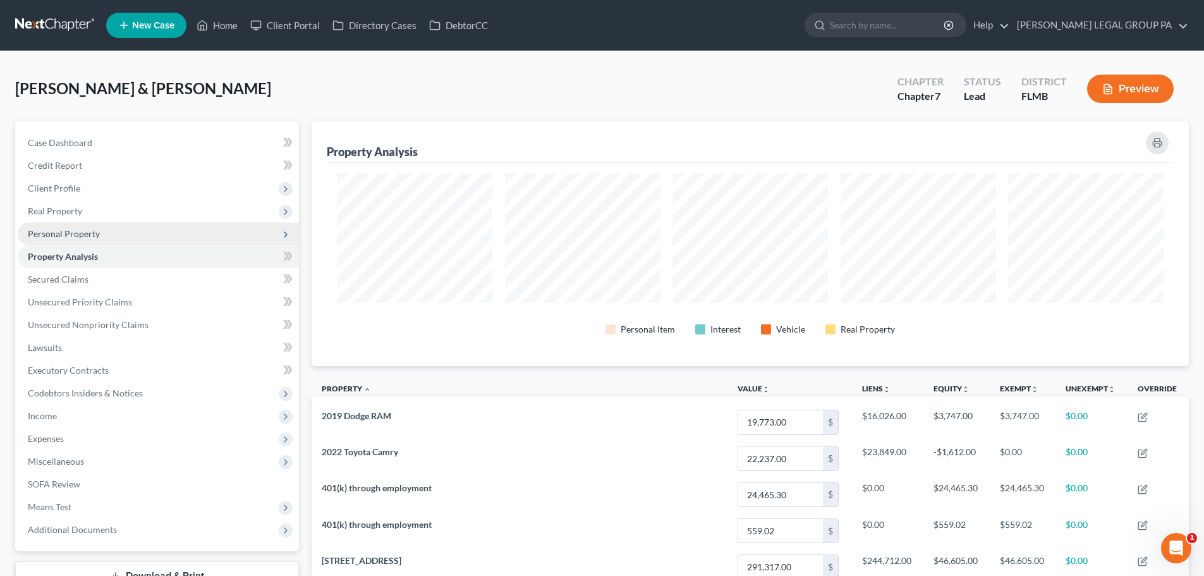
click at [93, 238] on span "Personal Property" at bounding box center [64, 233] width 72 height 11
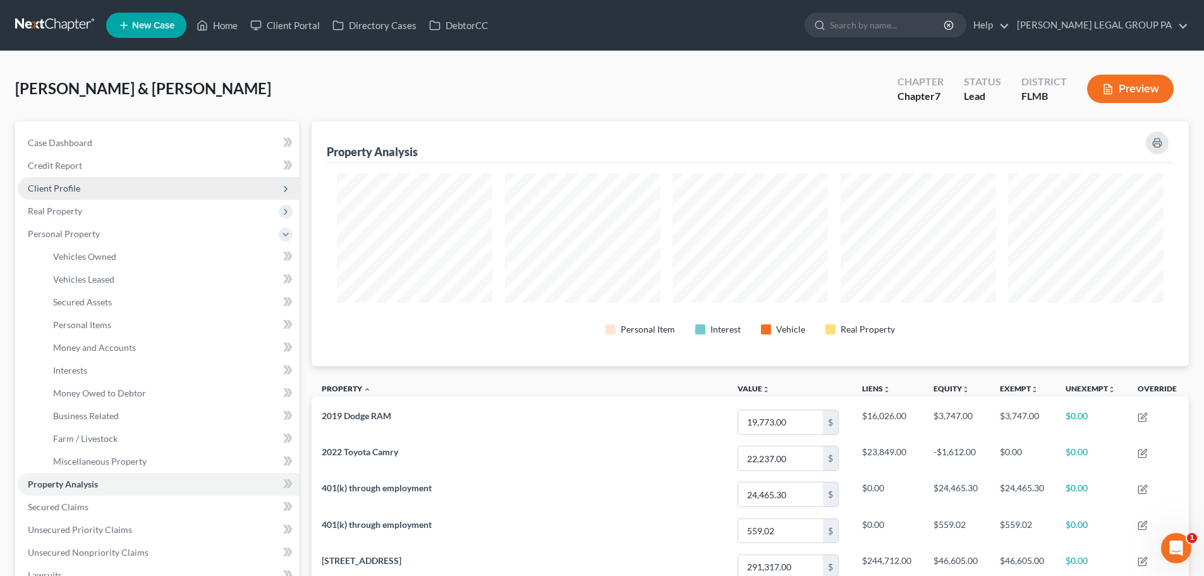
click at [76, 177] on span "Client Profile" at bounding box center [158, 188] width 281 height 23
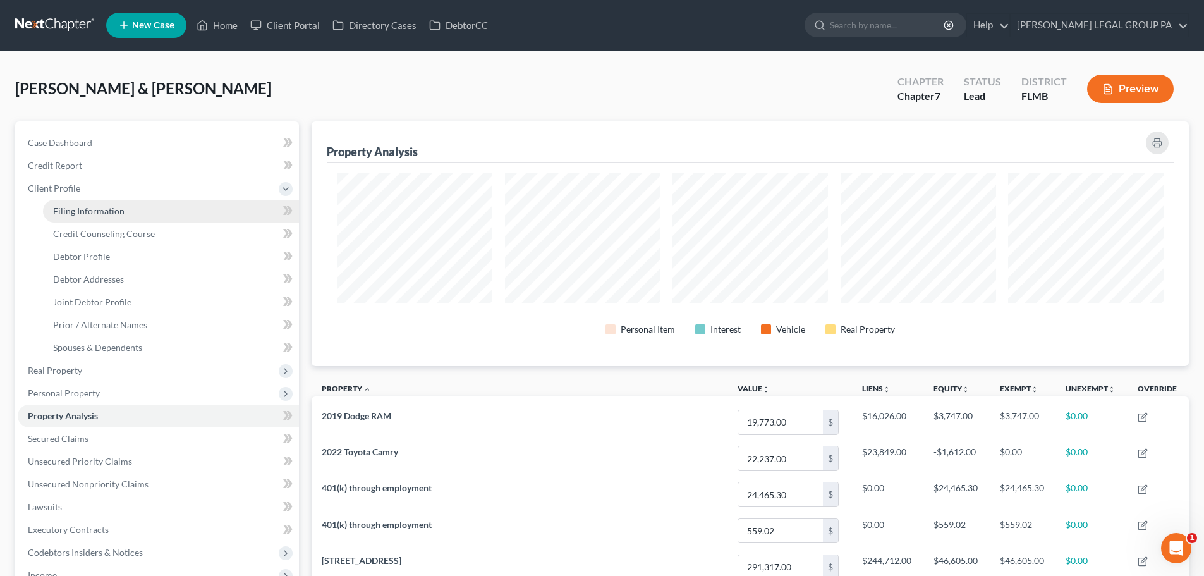
click at [88, 212] on span "Filing Information" at bounding box center [88, 210] width 71 height 11
select select "1"
select select "0"
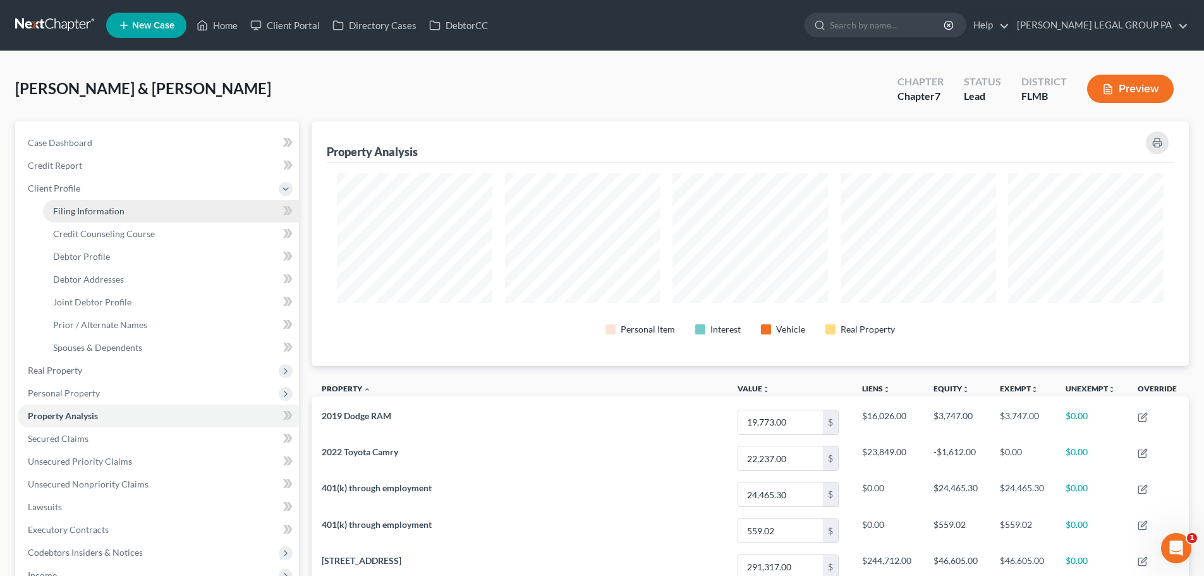
select select "9"
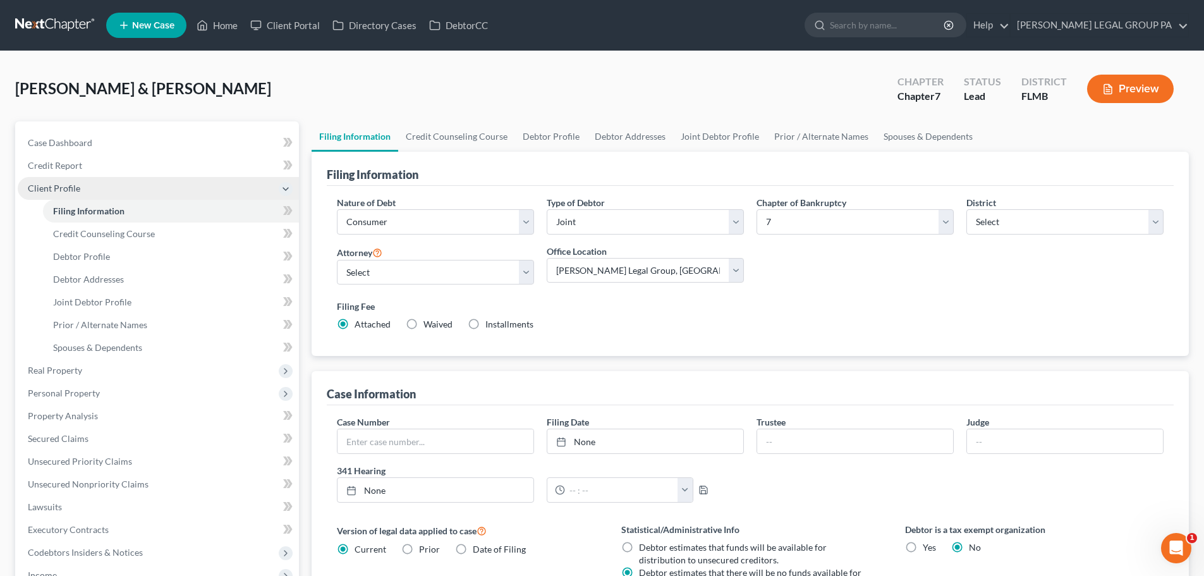
click at [64, 183] on span "Client Profile" at bounding box center [54, 188] width 52 height 11
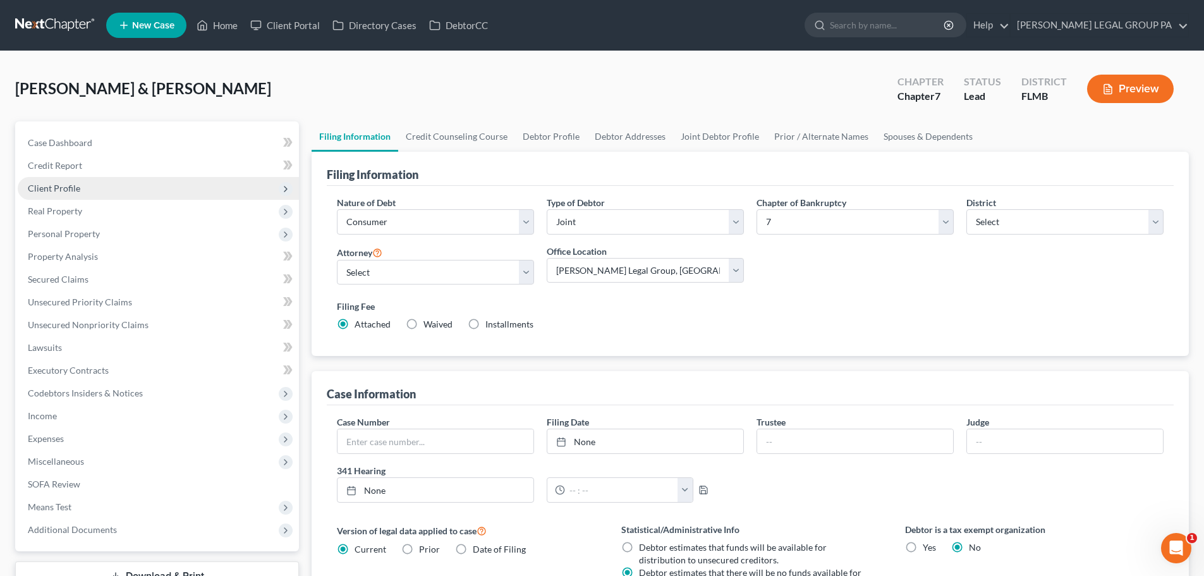
click at [74, 187] on span "Client Profile" at bounding box center [54, 188] width 52 height 11
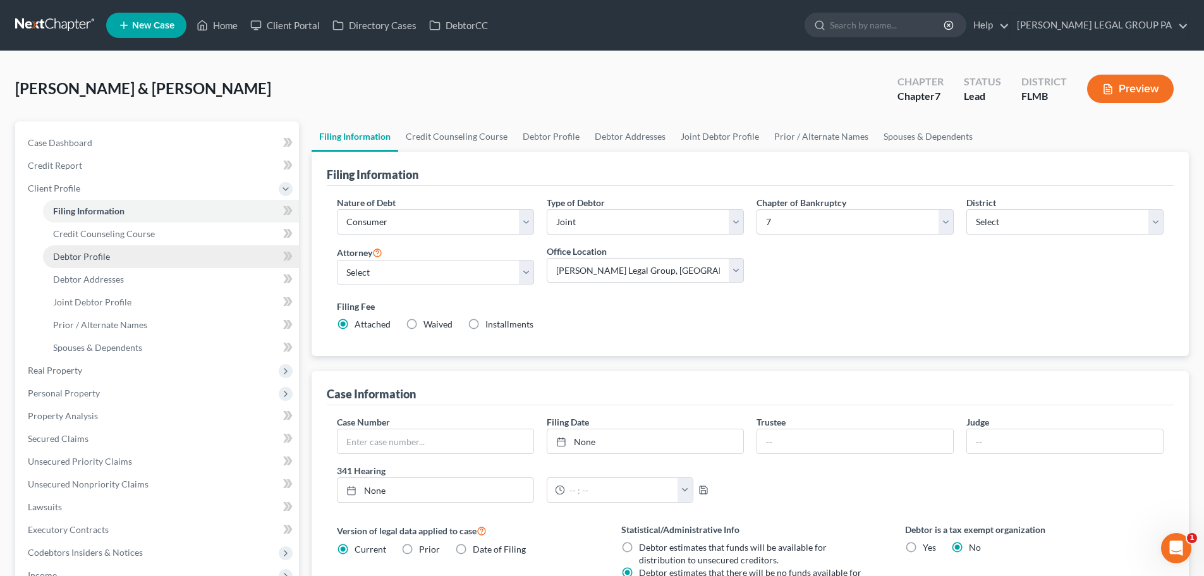
click at [104, 253] on span "Debtor Profile" at bounding box center [81, 256] width 57 height 11
select select "1"
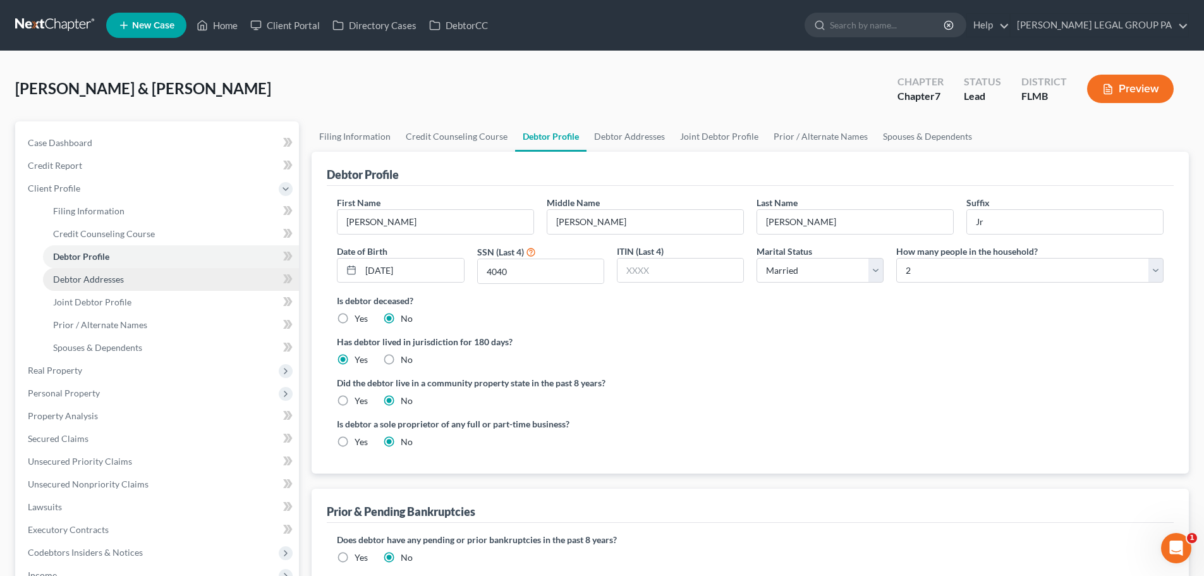
click at [99, 281] on span "Debtor Addresses" at bounding box center [88, 279] width 71 height 11
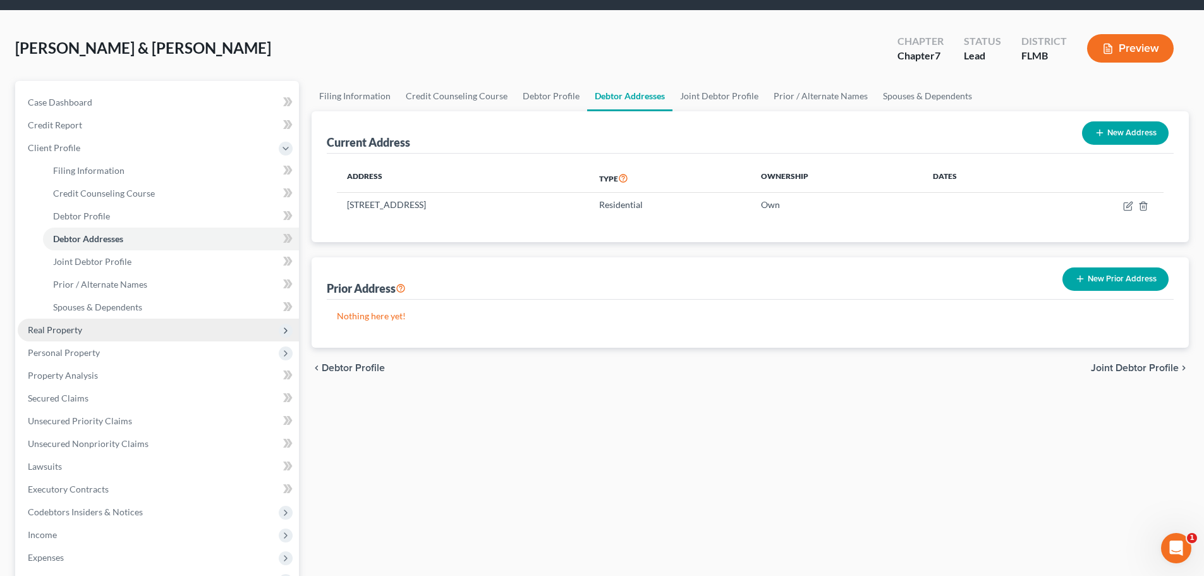
scroll to position [63, 0]
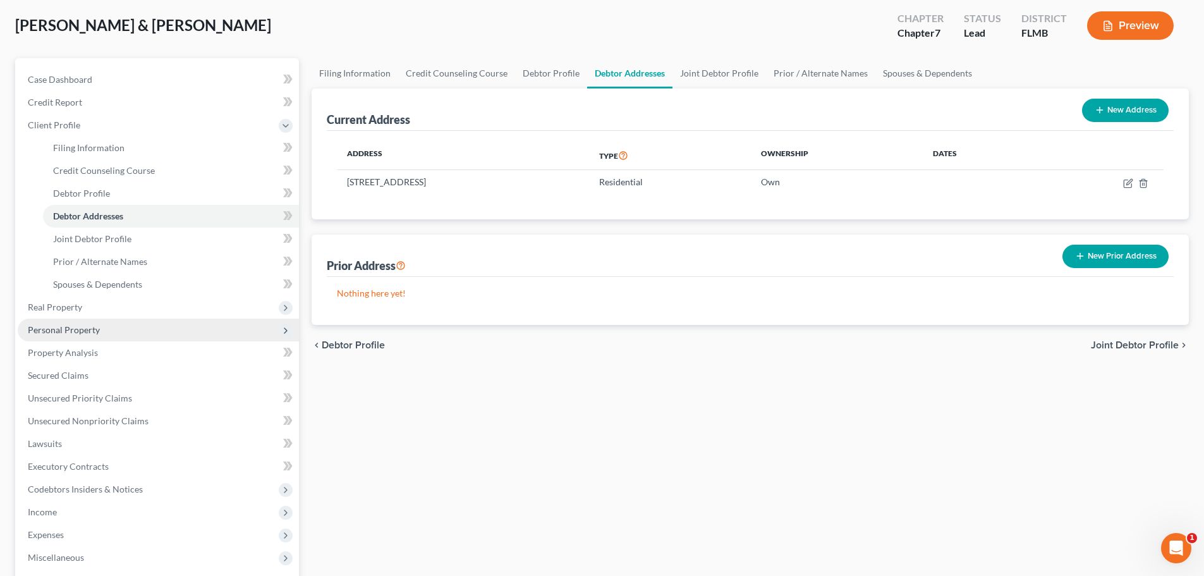
click at [90, 330] on span "Personal Property" at bounding box center [64, 329] width 72 height 11
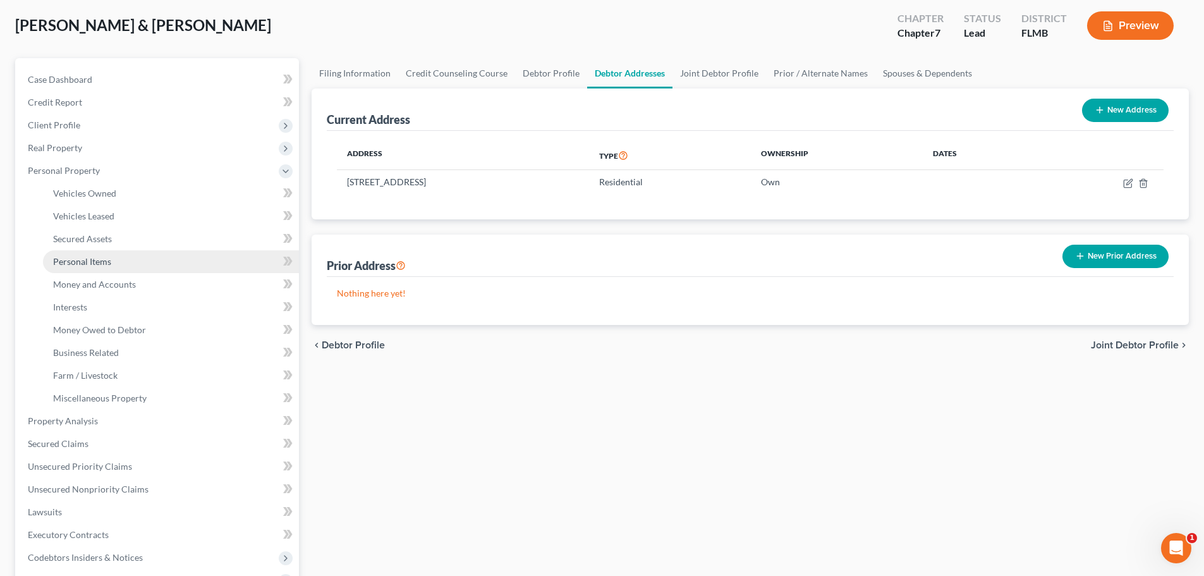
click at [100, 258] on span "Personal Items" at bounding box center [82, 261] width 58 height 11
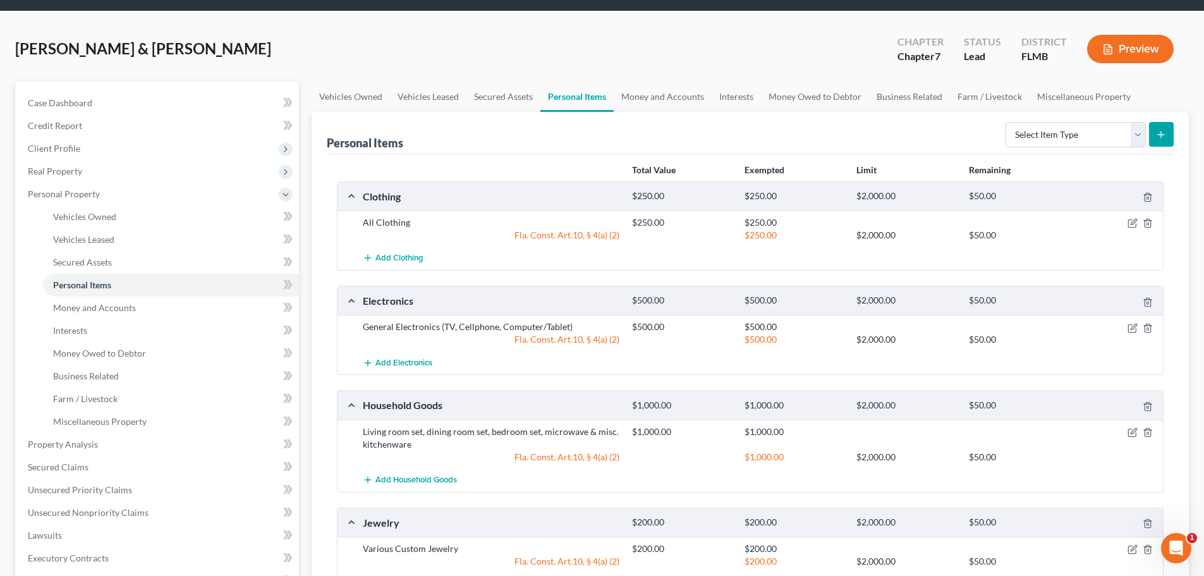
scroll to position [8, 0]
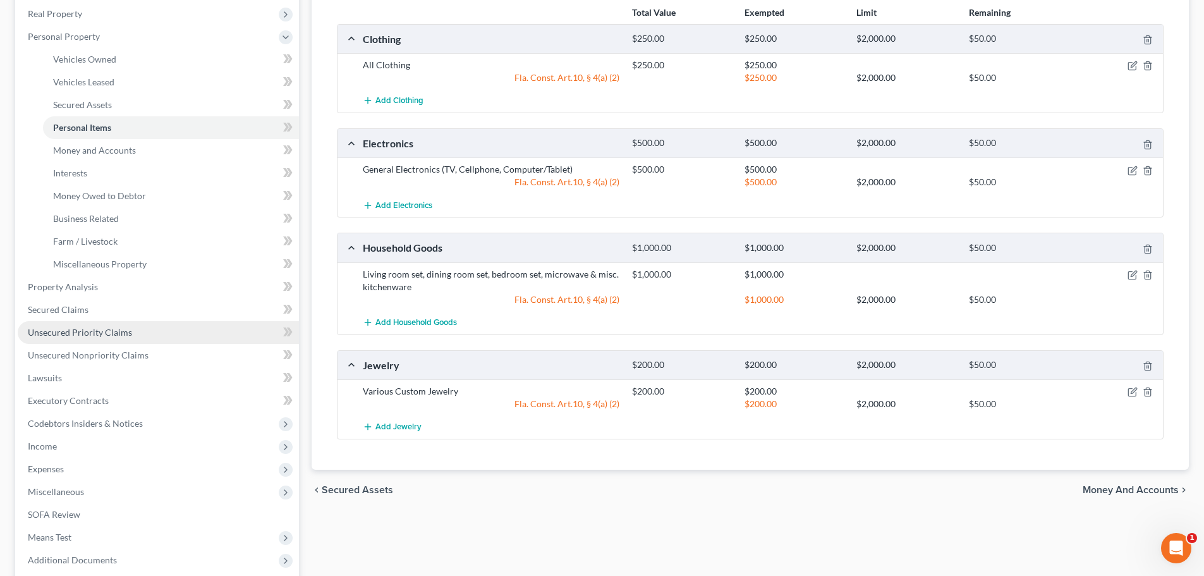
click at [112, 336] on span "Unsecured Priority Claims" at bounding box center [80, 332] width 104 height 11
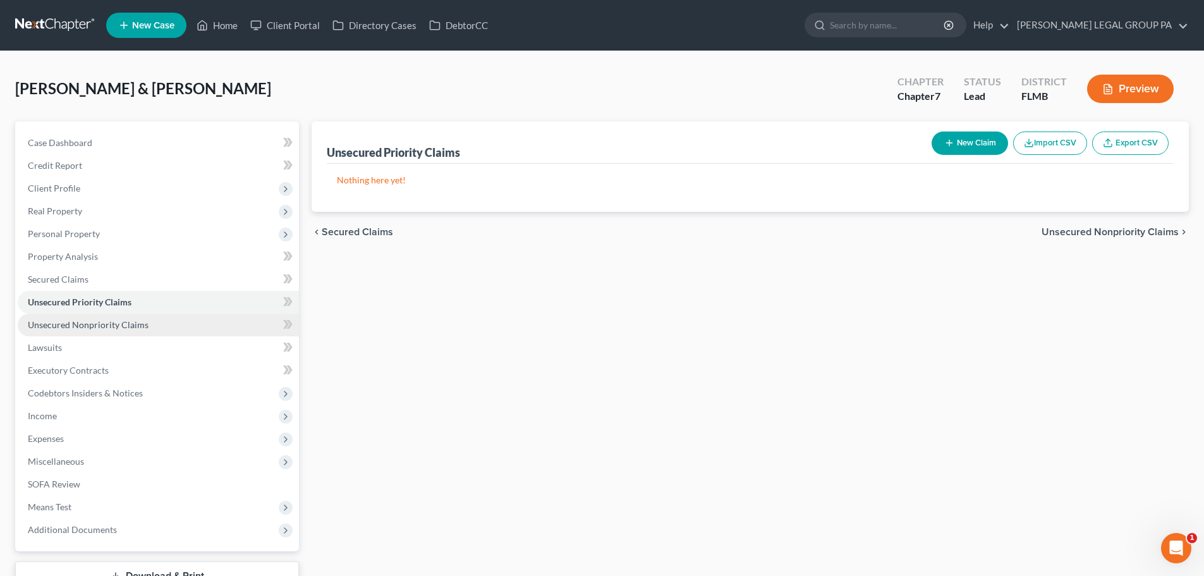
click at [133, 325] on span "Unsecured Nonpriority Claims" at bounding box center [88, 324] width 121 height 11
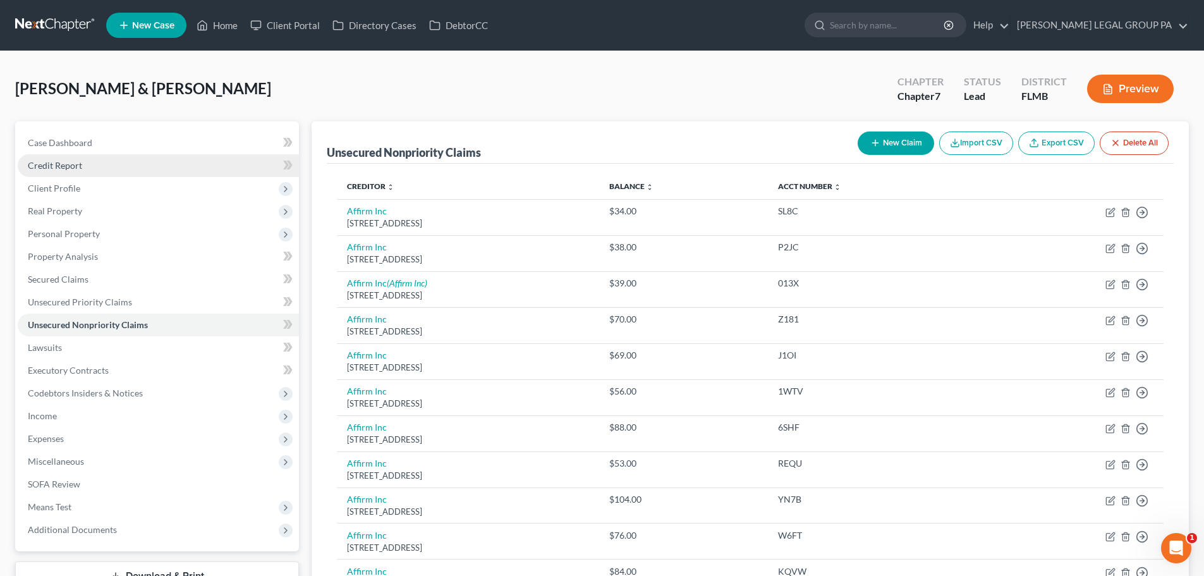
click at [80, 161] on span "Credit Report" at bounding box center [55, 165] width 54 height 11
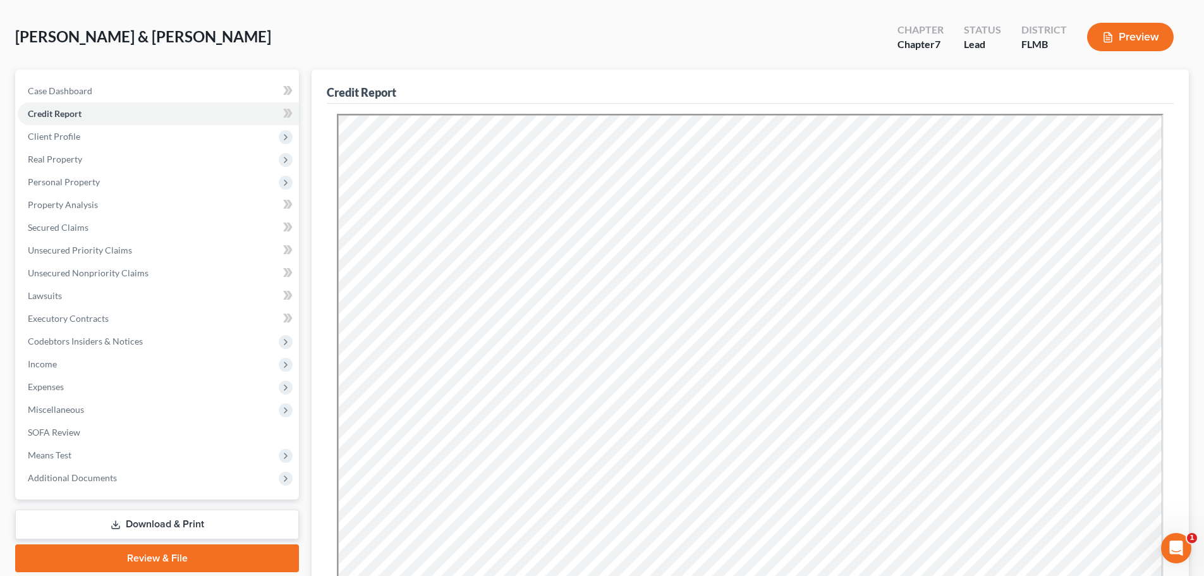
scroll to position [126, 0]
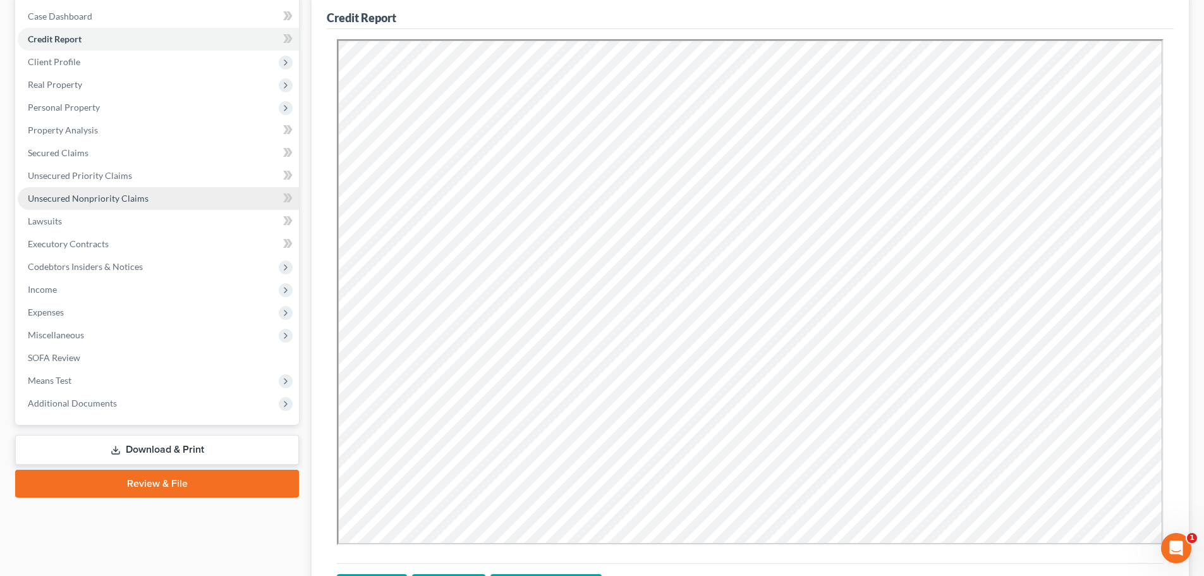
click at [170, 198] on link "Unsecured Nonpriority Claims" at bounding box center [158, 198] width 281 height 23
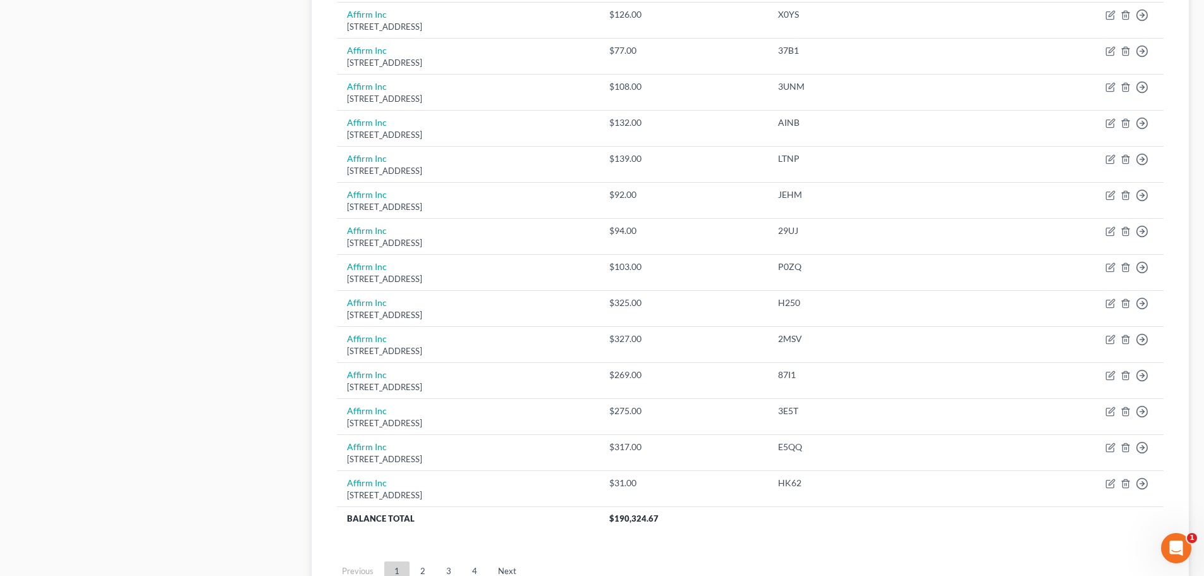
scroll to position [883, 0]
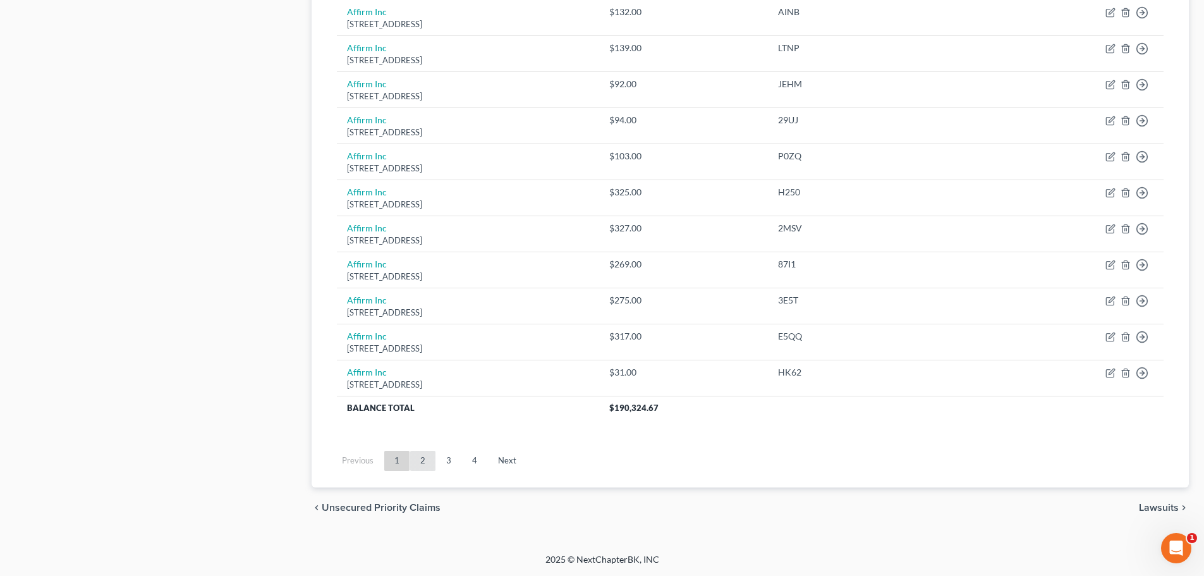
click at [418, 460] on link "2" at bounding box center [422, 460] width 25 height 20
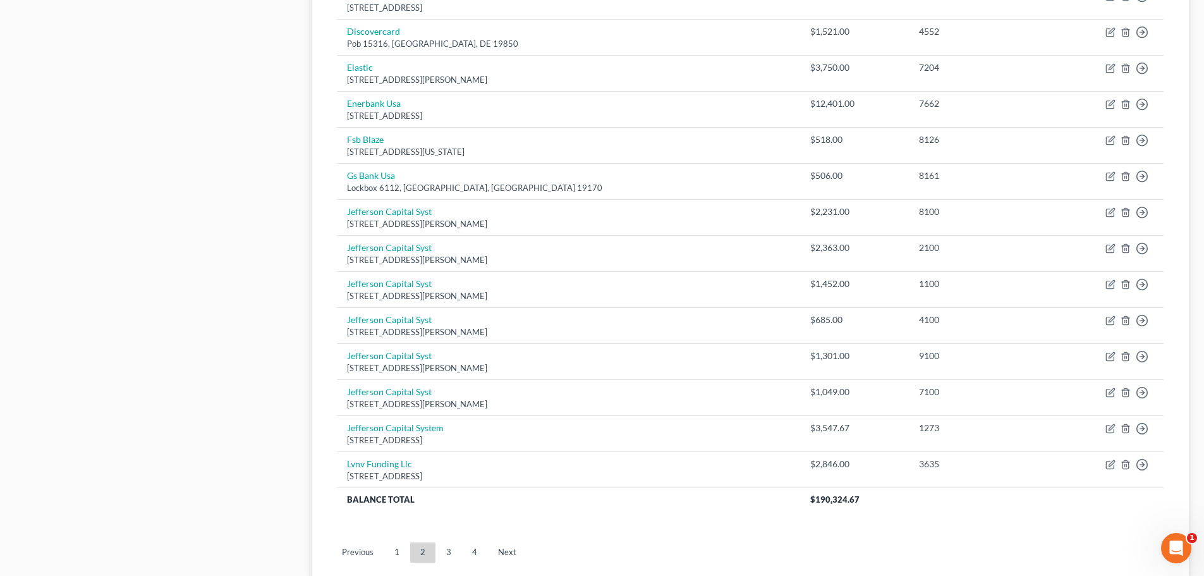
scroll to position [821, 0]
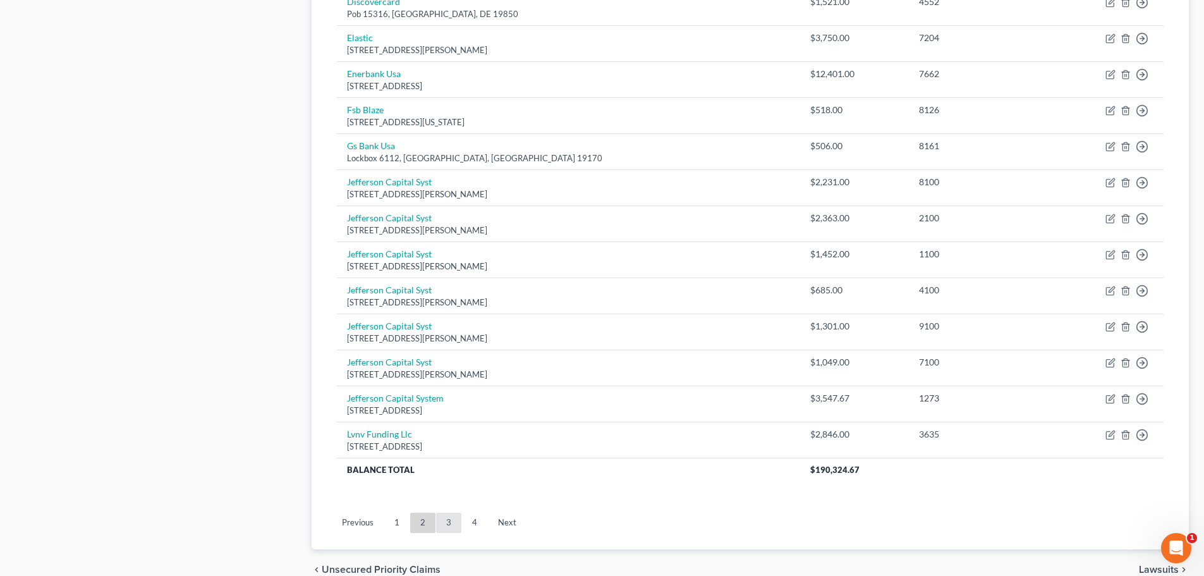
click at [453, 521] on link "3" at bounding box center [448, 522] width 25 height 20
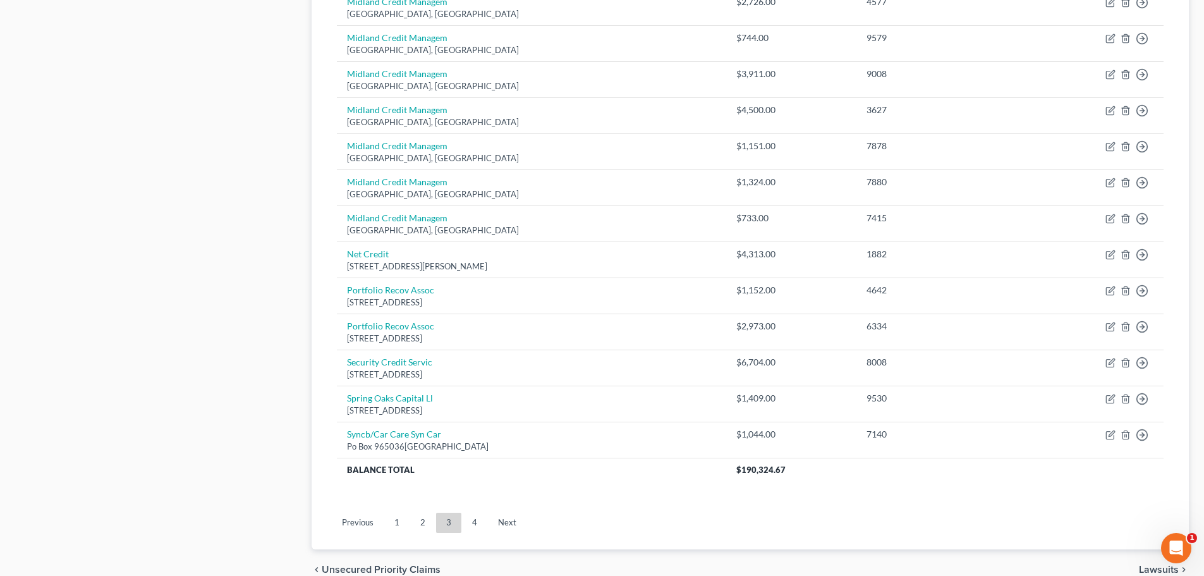
click at [472, 521] on link "4" at bounding box center [474, 522] width 25 height 20
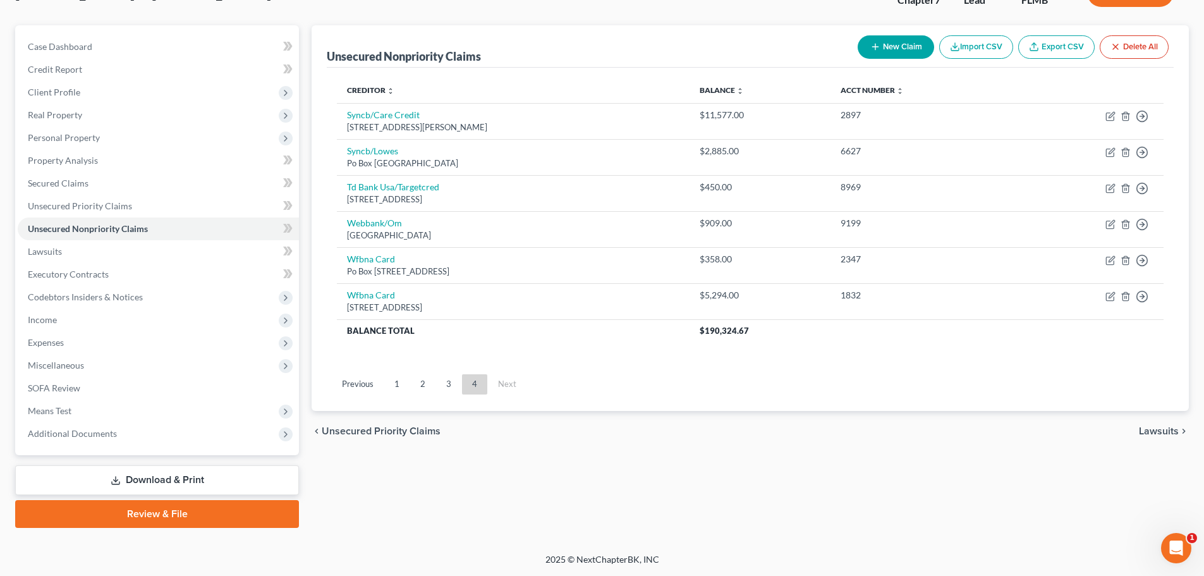
scroll to position [96, 0]
click at [449, 385] on link "3" at bounding box center [448, 384] width 25 height 20
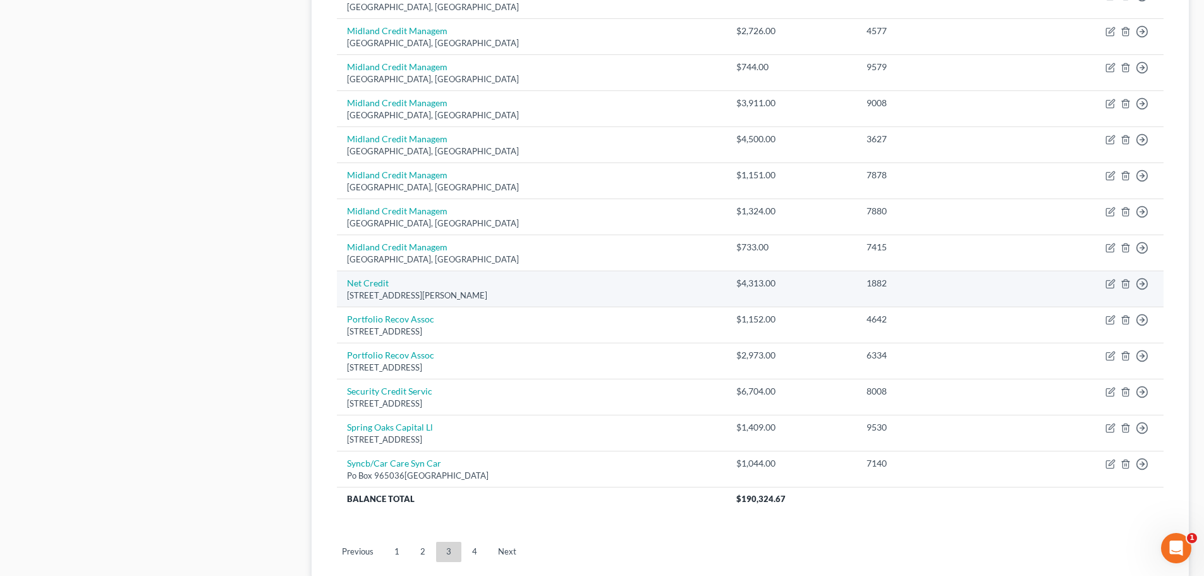
scroll to position [883, 0]
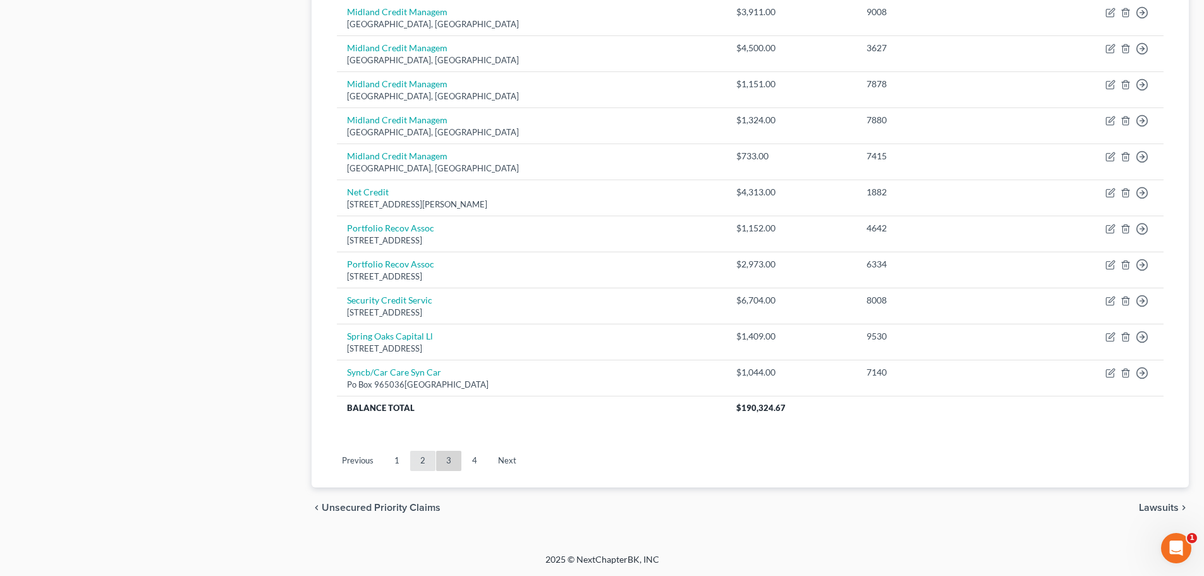
click at [430, 461] on link "2" at bounding box center [422, 460] width 25 height 20
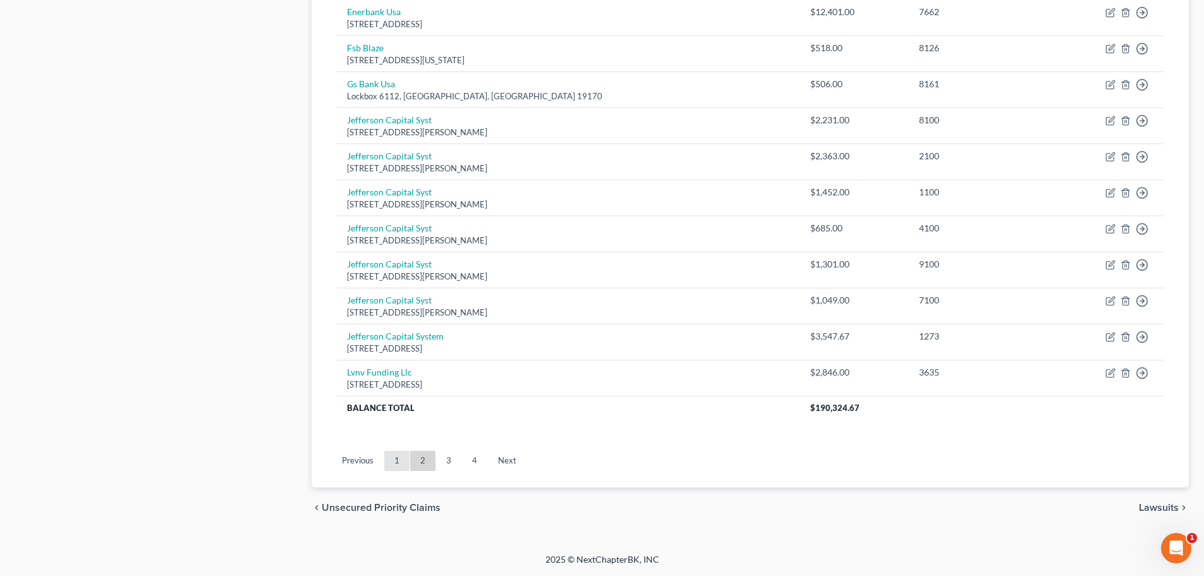
click at [399, 461] on link "1" at bounding box center [396, 460] width 25 height 20
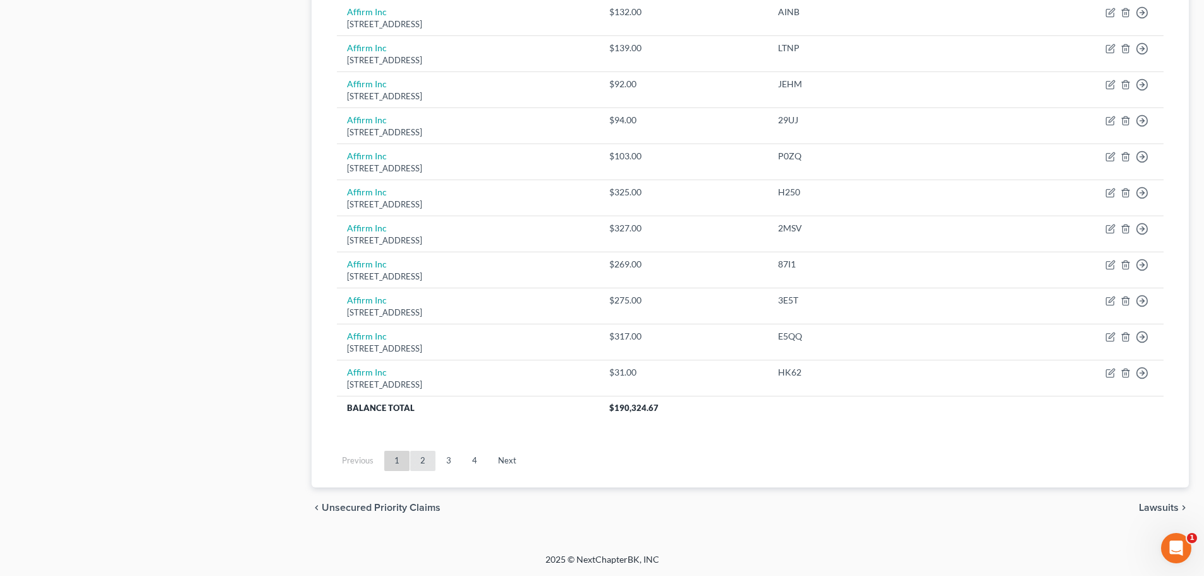
click at [420, 461] on link "2" at bounding box center [422, 460] width 25 height 20
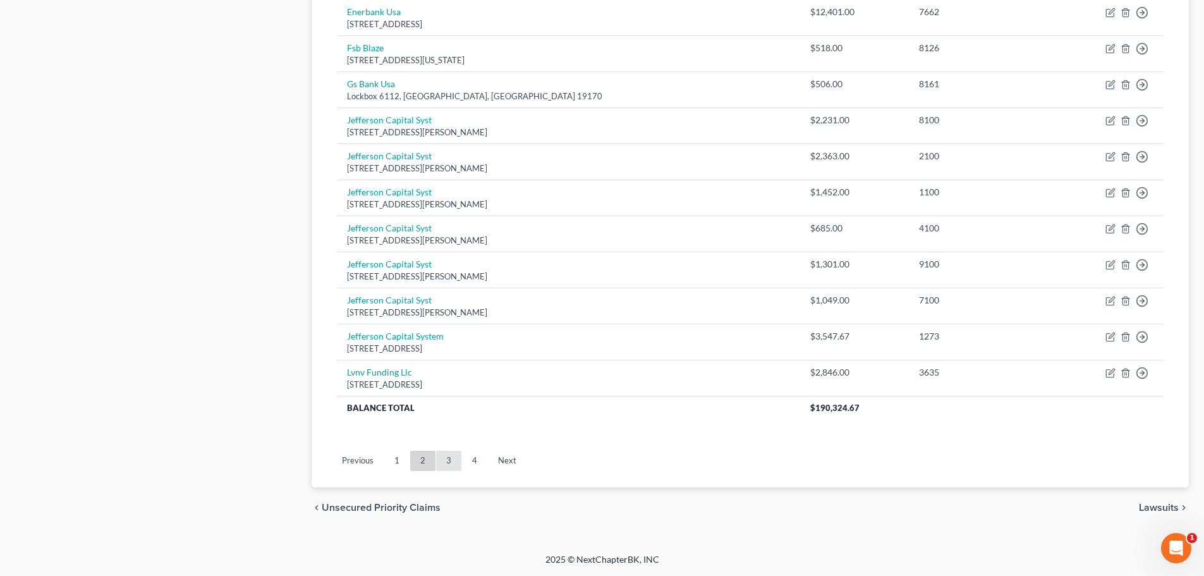
click at [448, 468] on link "3" at bounding box center [448, 460] width 25 height 20
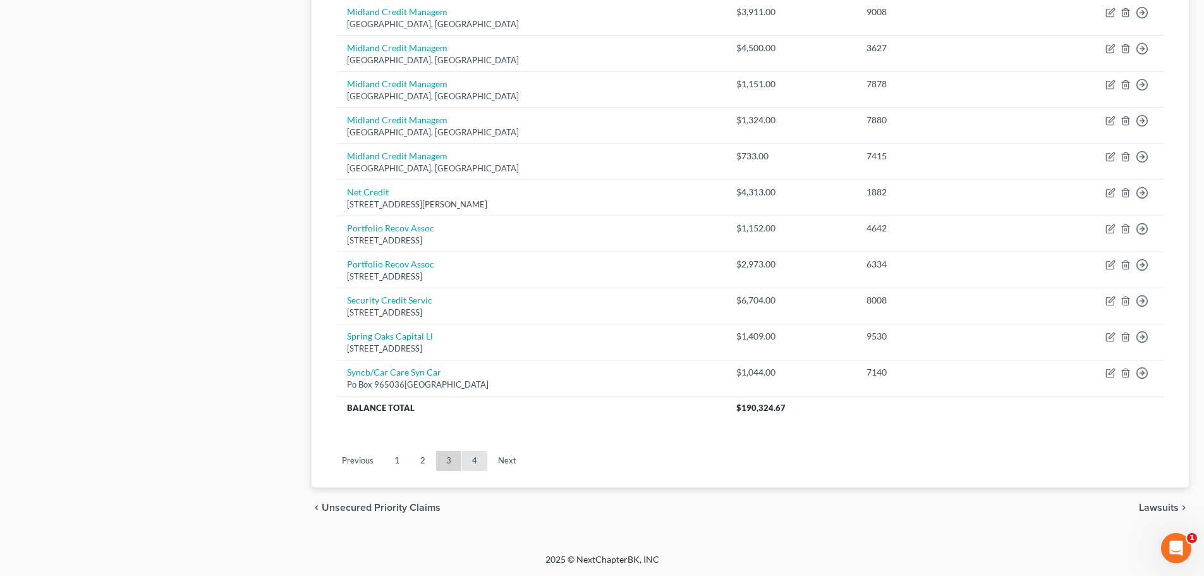
click at [469, 459] on link "4" at bounding box center [474, 460] width 25 height 20
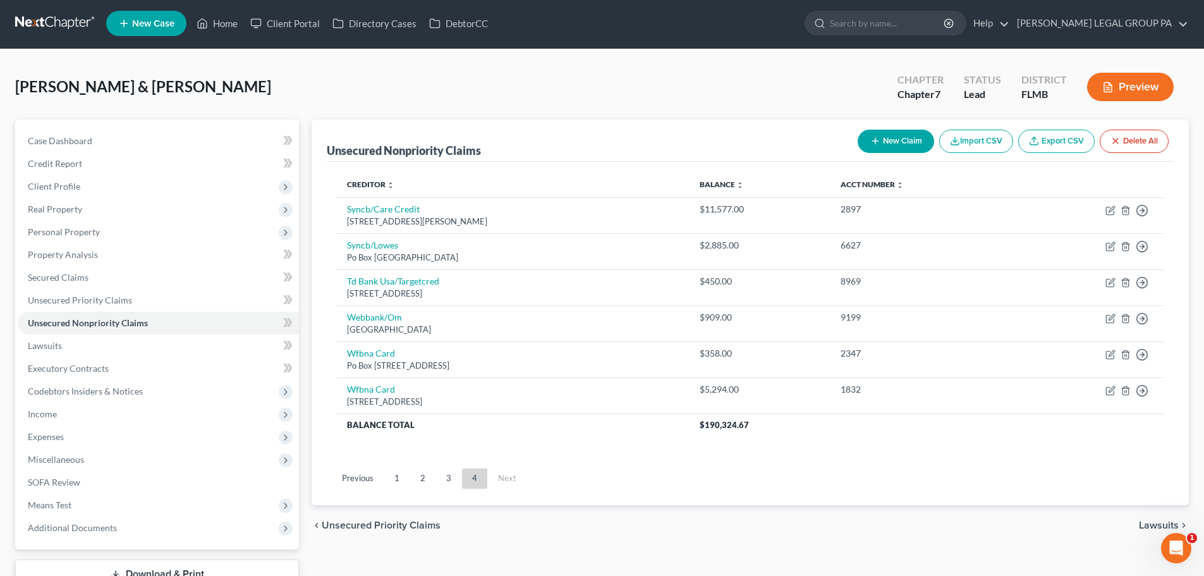
scroll to position [0, 0]
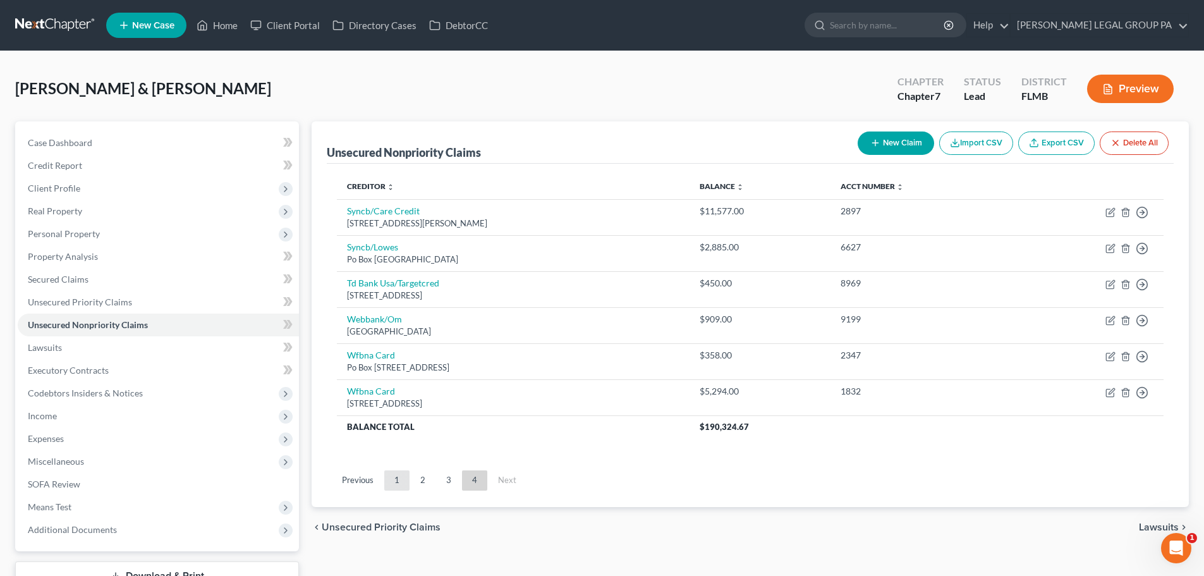
click at [399, 474] on link "1" at bounding box center [396, 480] width 25 height 20
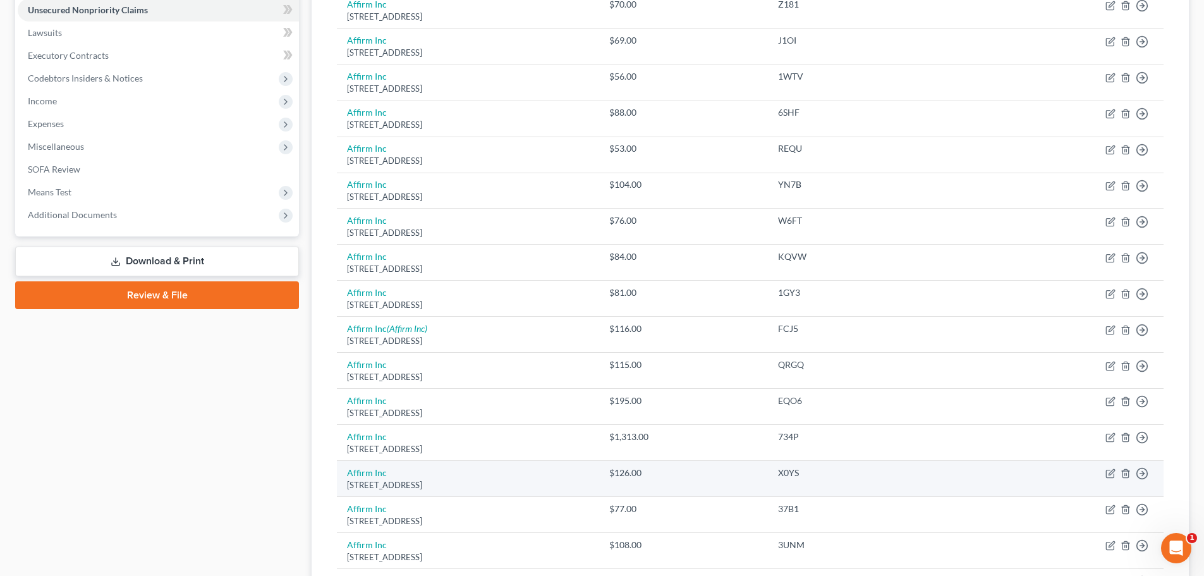
scroll to position [62, 0]
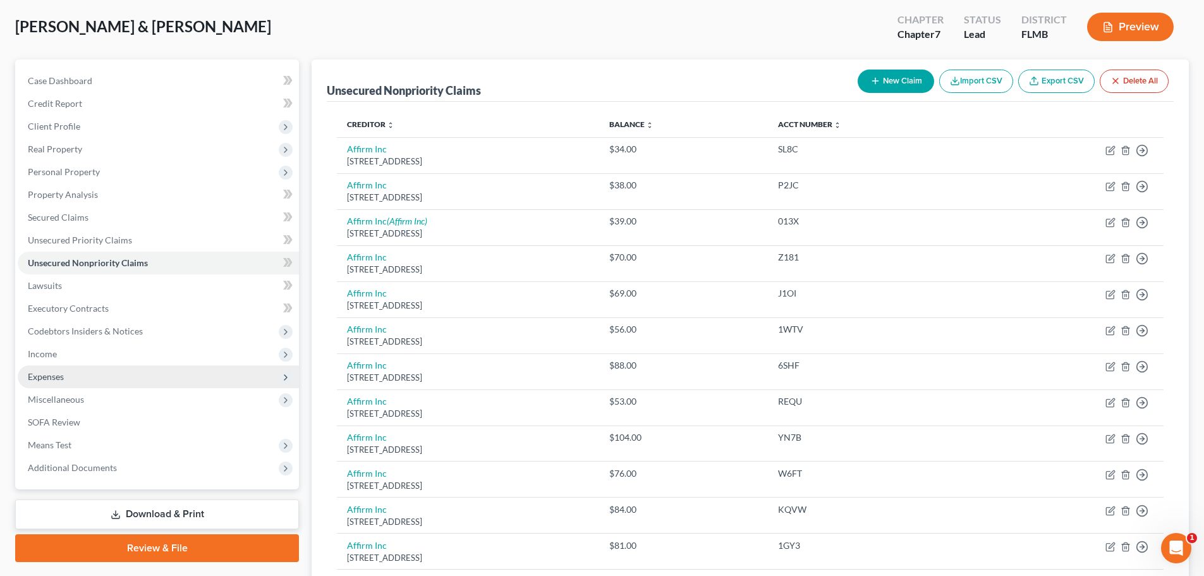
click at [66, 368] on span "Expenses" at bounding box center [158, 376] width 281 height 23
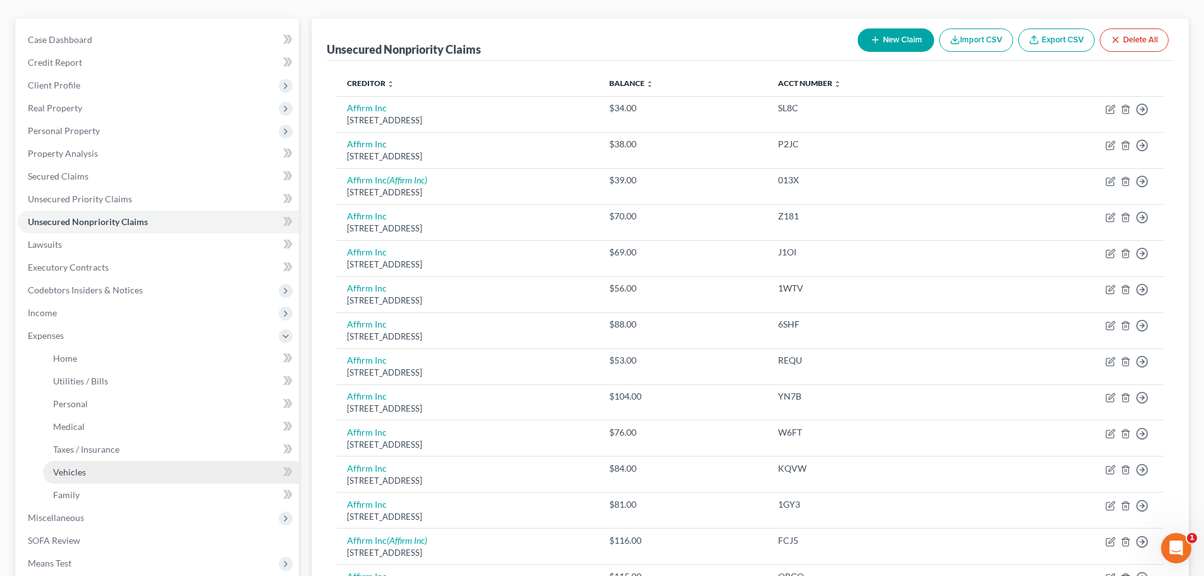
scroll to position [125, 0]
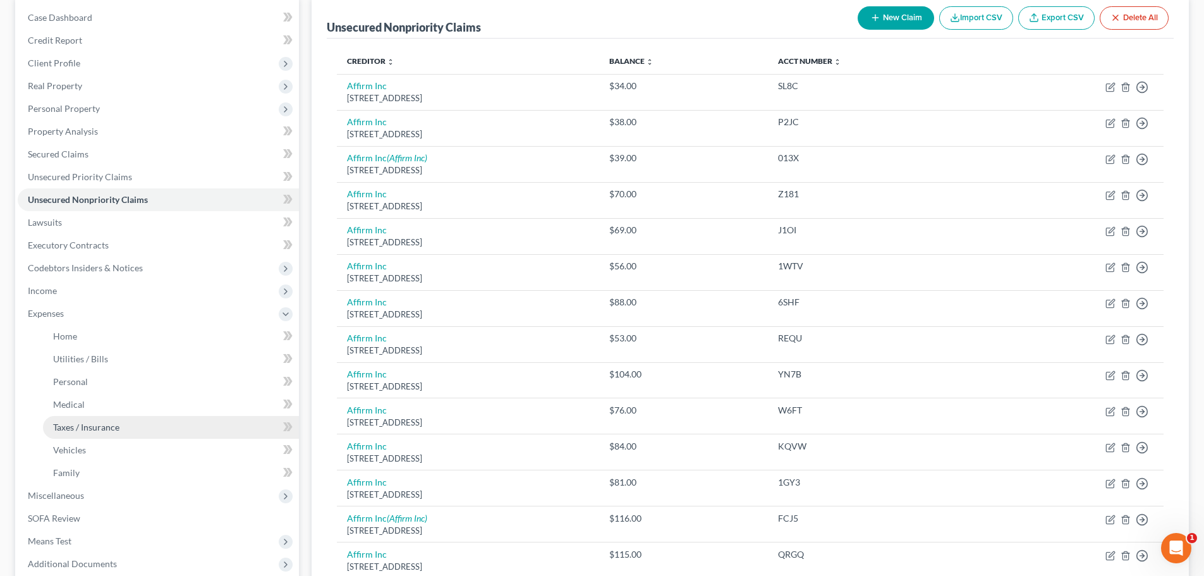
click at [97, 420] on link "Taxes / Insurance" at bounding box center [171, 427] width 256 height 23
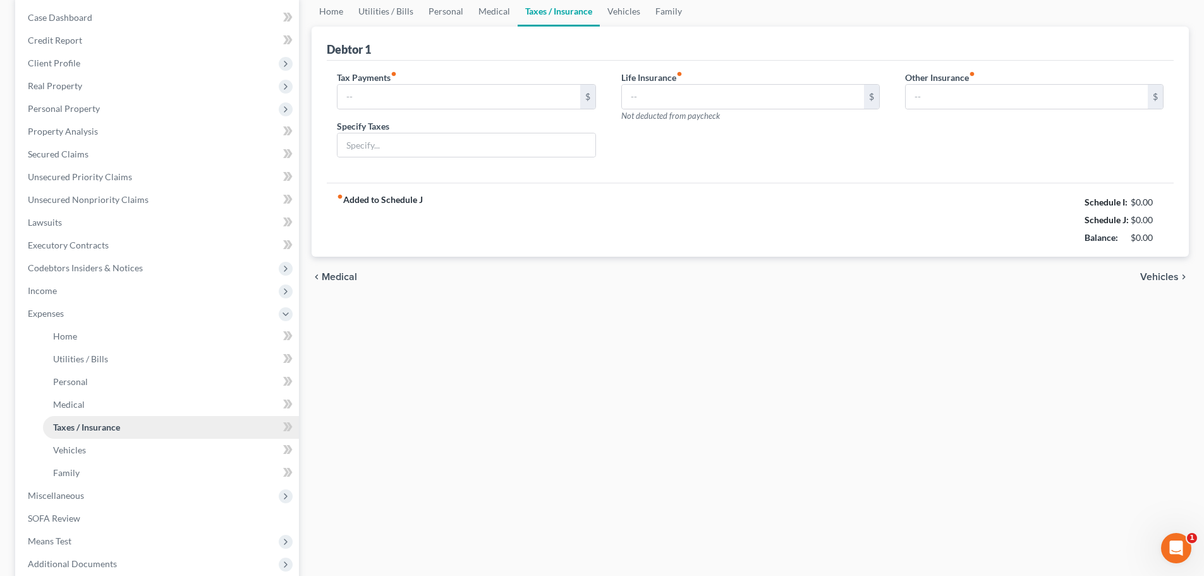
scroll to position [63, 0]
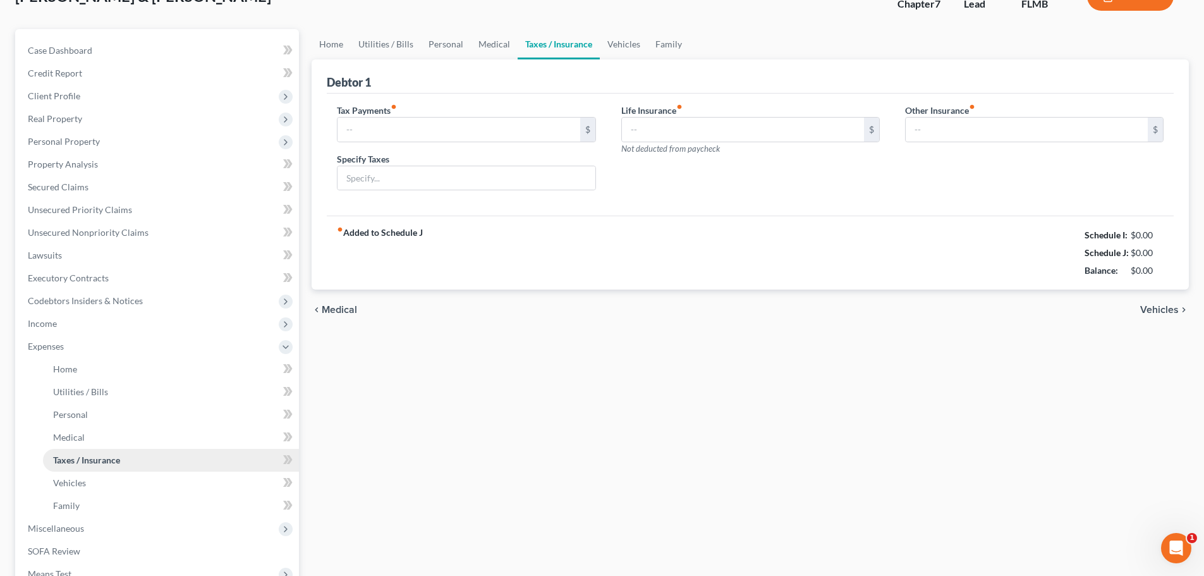
type input "100.00"
type input "0.00"
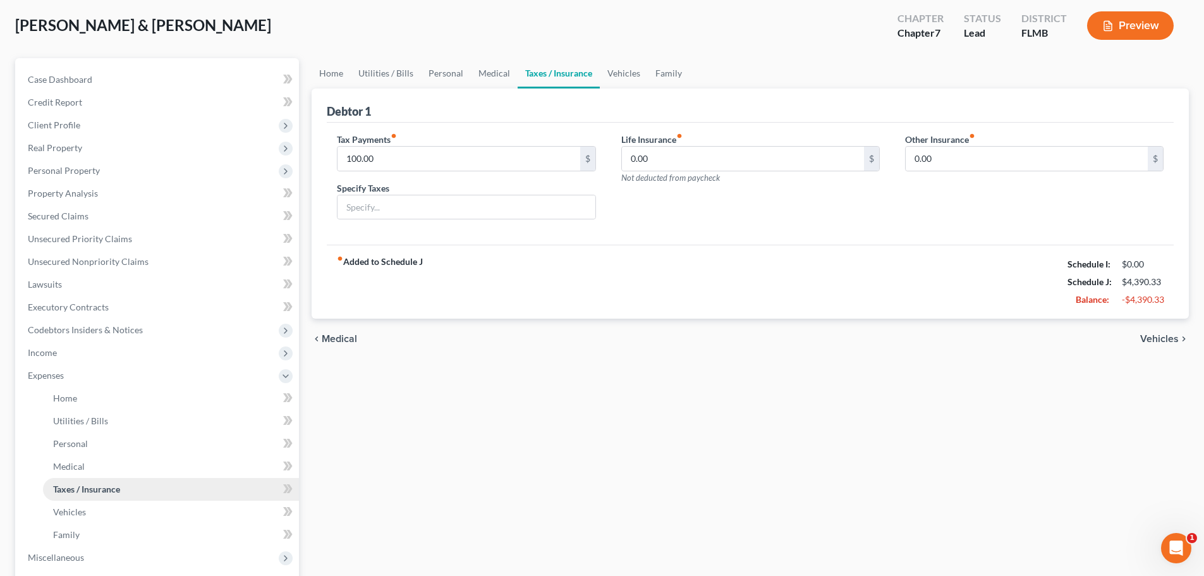
scroll to position [0, 0]
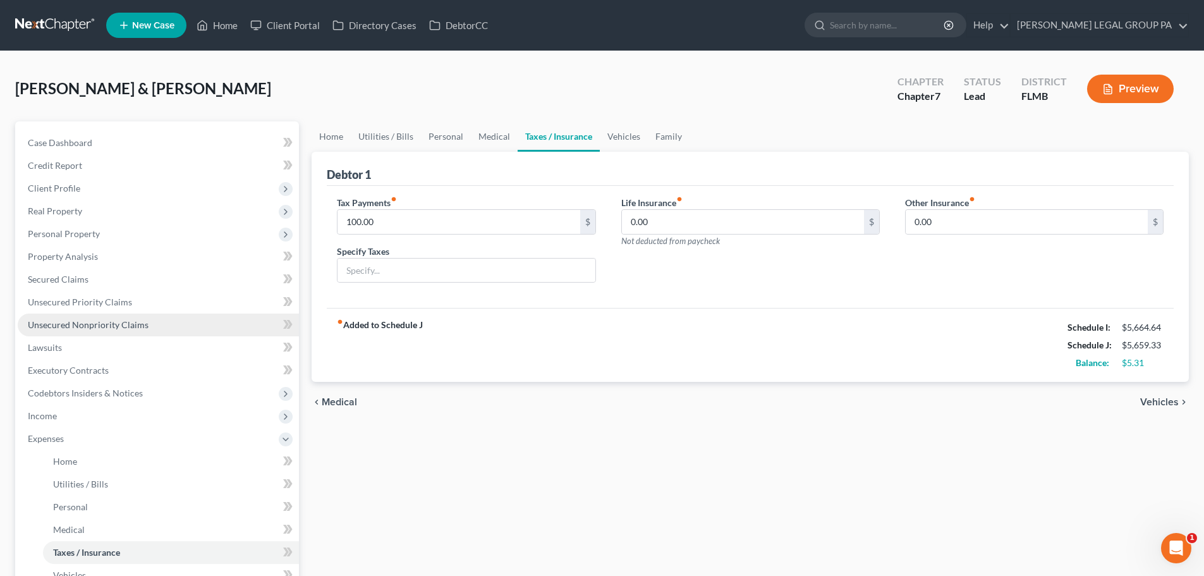
click at [75, 329] on span "Unsecured Nonpriority Claims" at bounding box center [88, 324] width 121 height 11
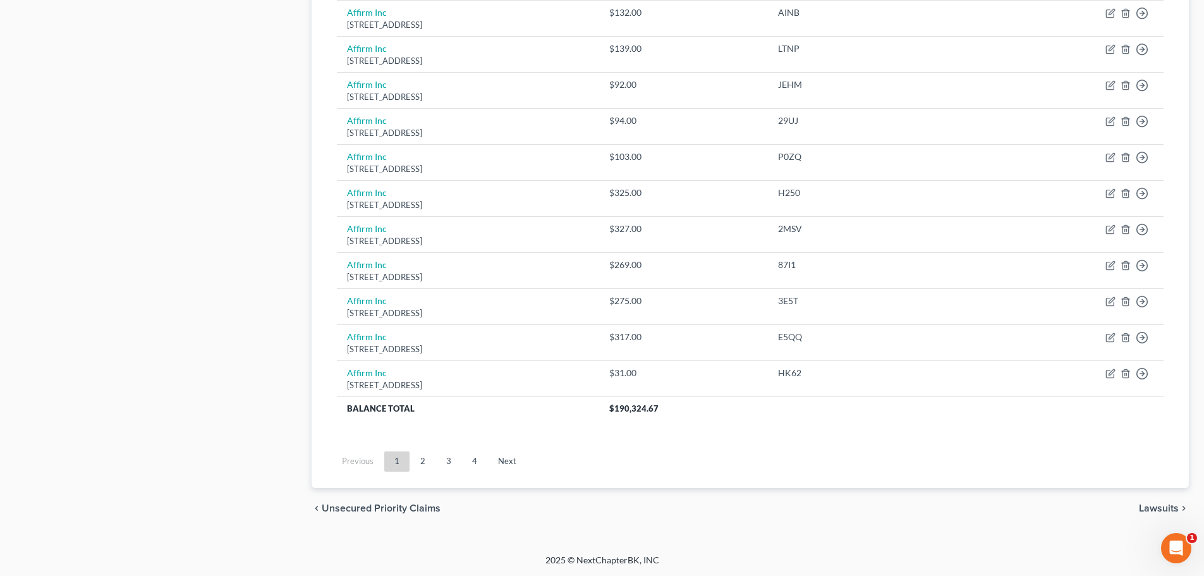
scroll to position [883, 0]
click at [433, 454] on link "2" at bounding box center [422, 460] width 25 height 20
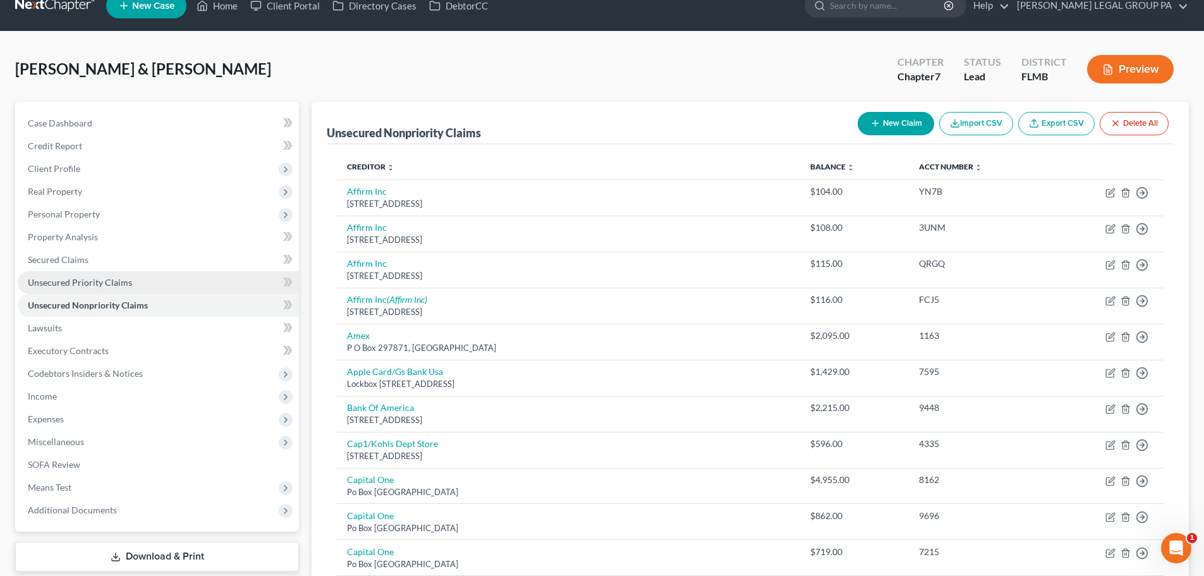
scroll to position [0, 0]
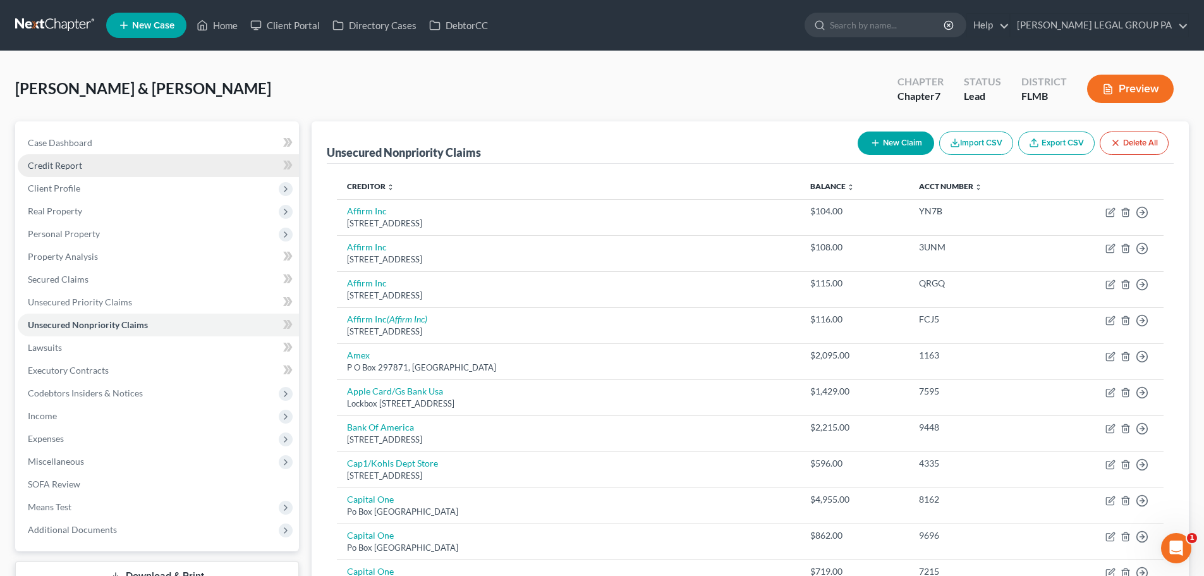
click at [63, 158] on link "Credit Report" at bounding box center [158, 165] width 281 height 23
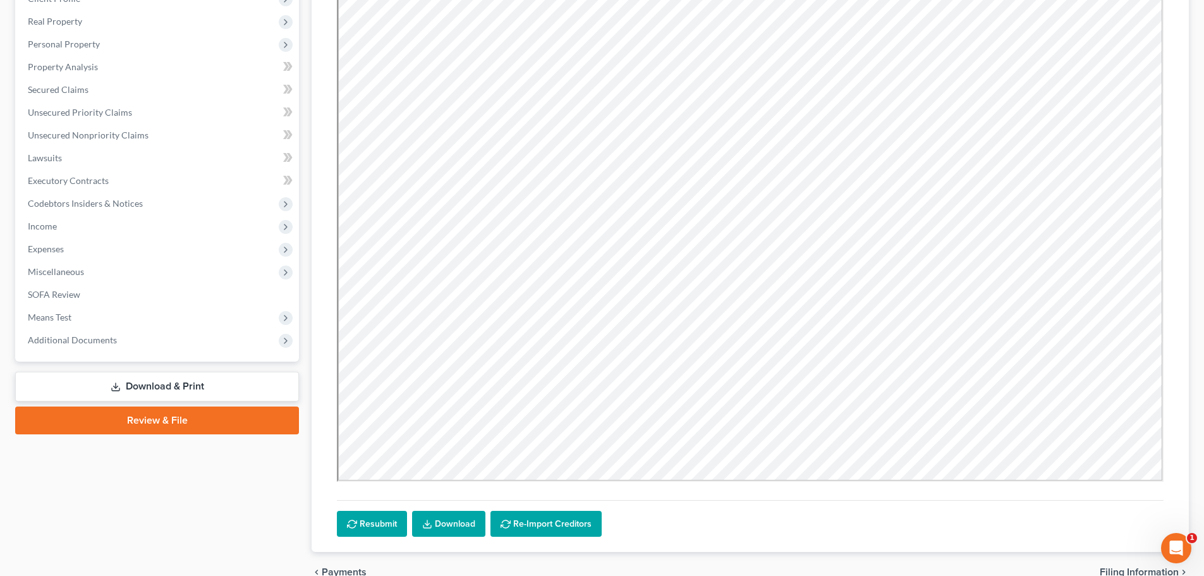
scroll to position [254, 0]
